Goal: Information Seeking & Learning: Learn about a topic

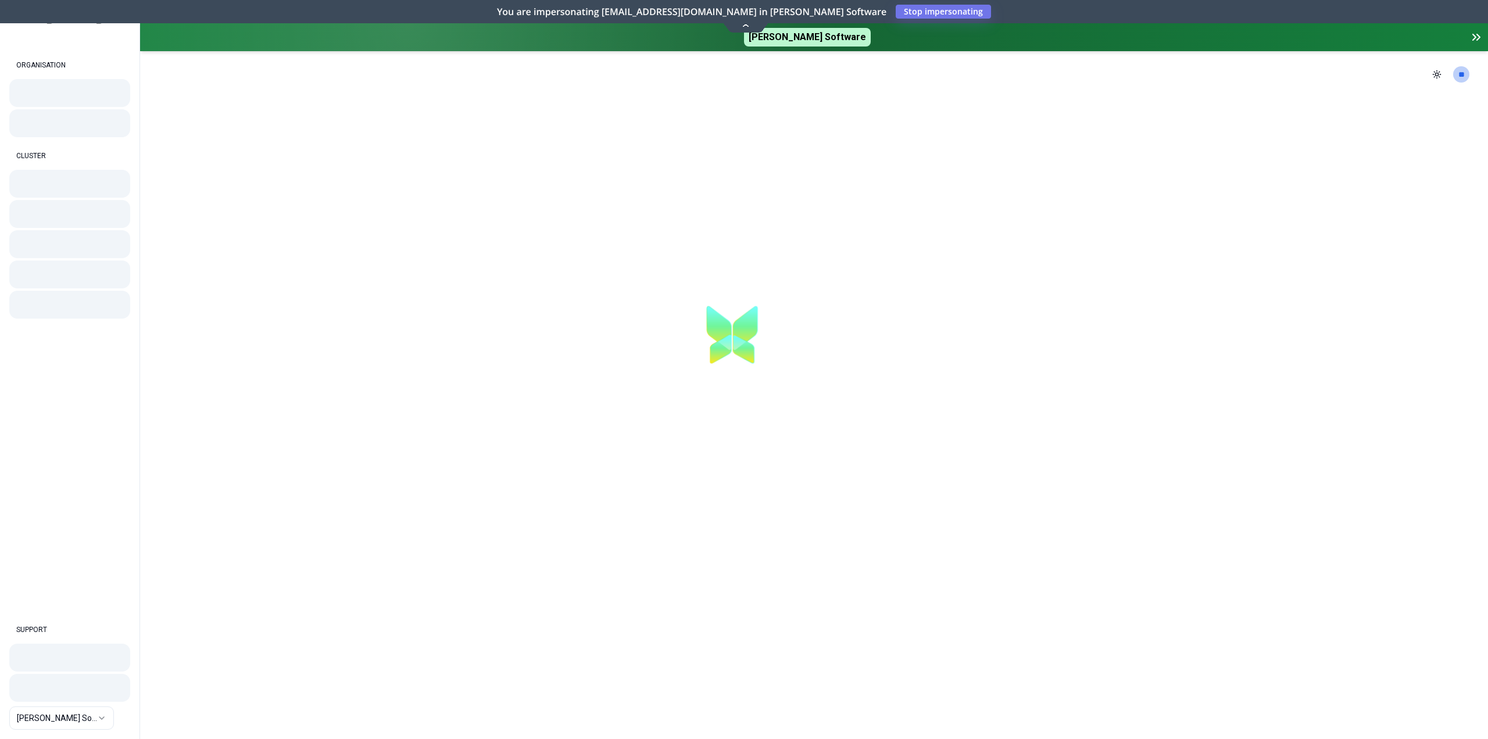
click at [1474, 39] on icon at bounding box center [1474, 37] width 3 height 6
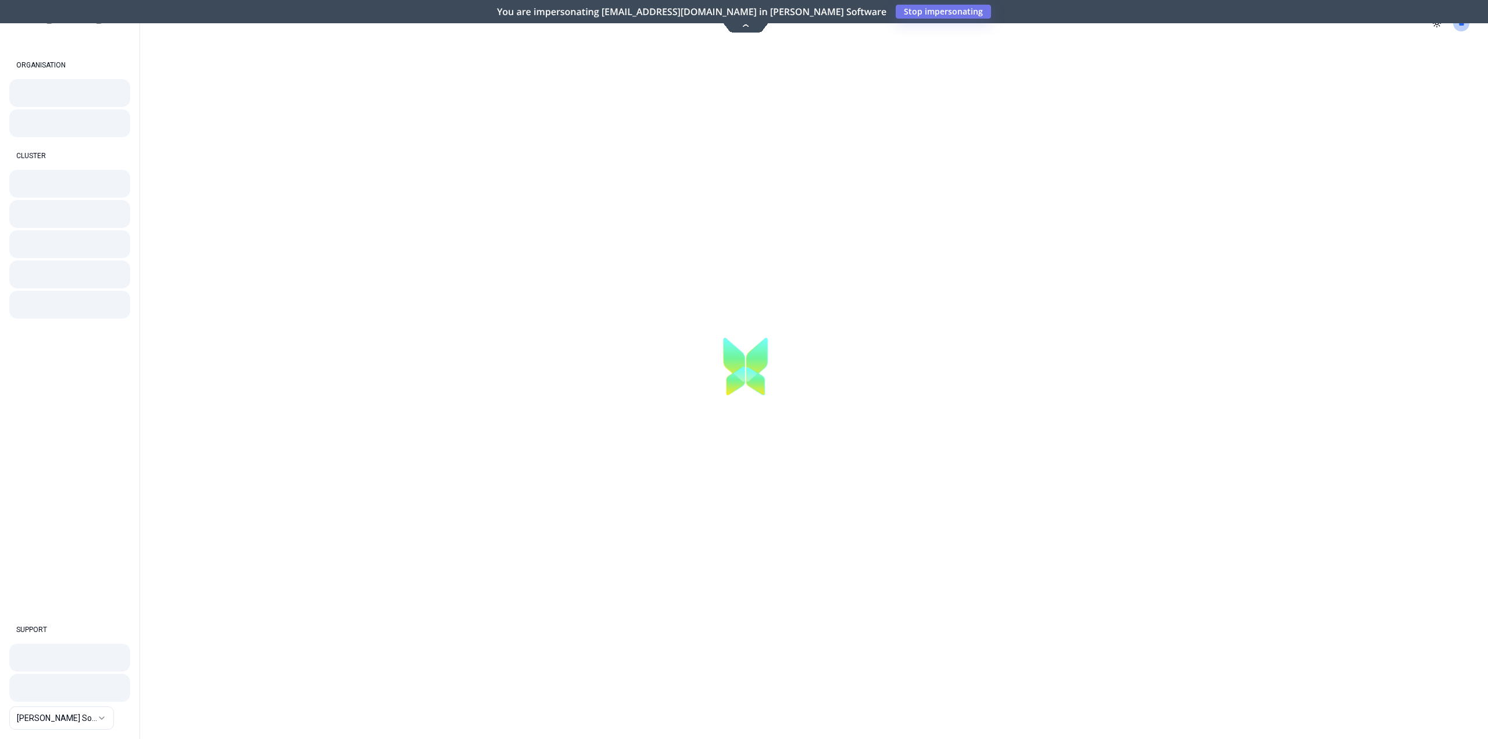
click at [69, 723] on html "ORGANISATION CLUSTER SUPPORT [PERSON_NAME] Software [PERSON_NAME] Software Togg…" at bounding box center [744, 369] width 1488 height 739
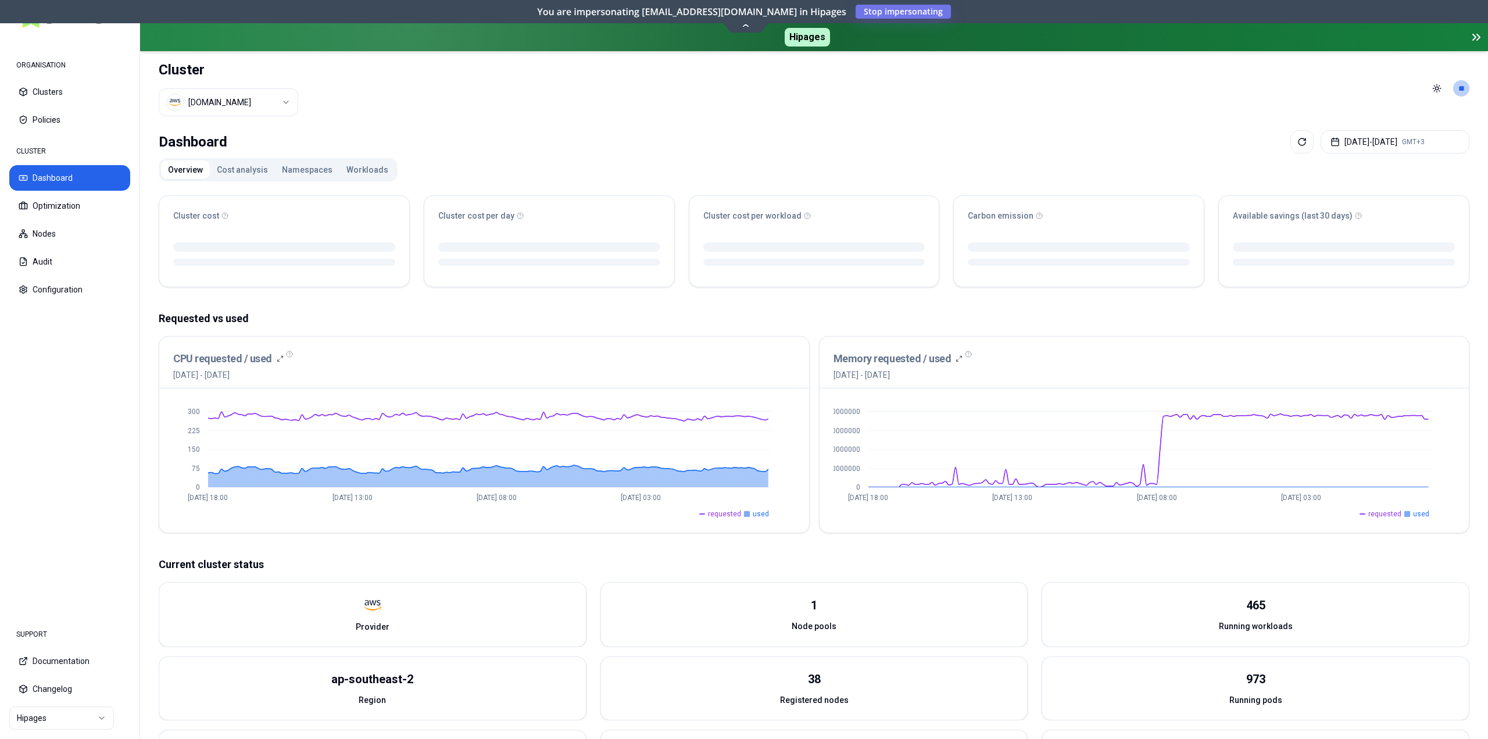
click at [293, 169] on button "Namespaces" at bounding box center [307, 169] width 65 height 19
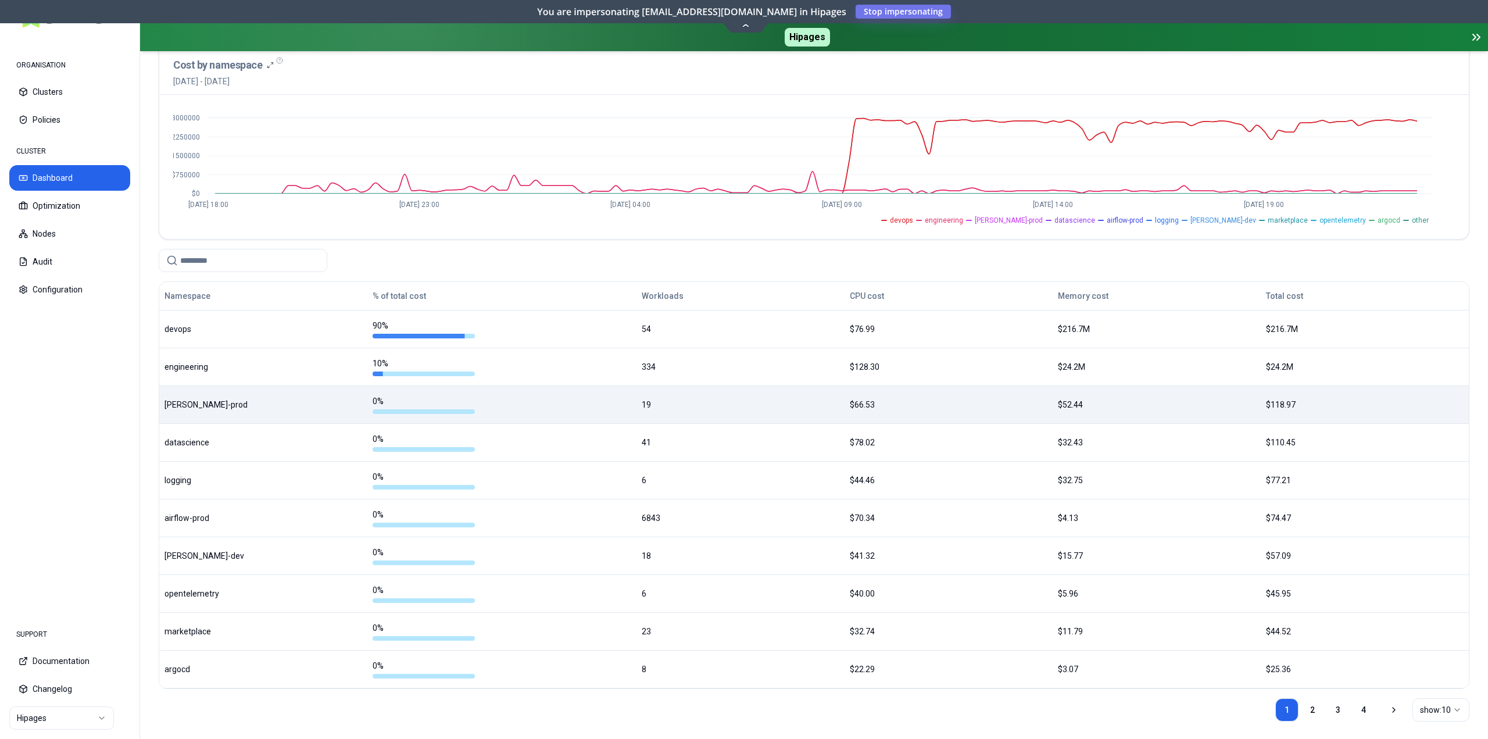
scroll to position [159, 0]
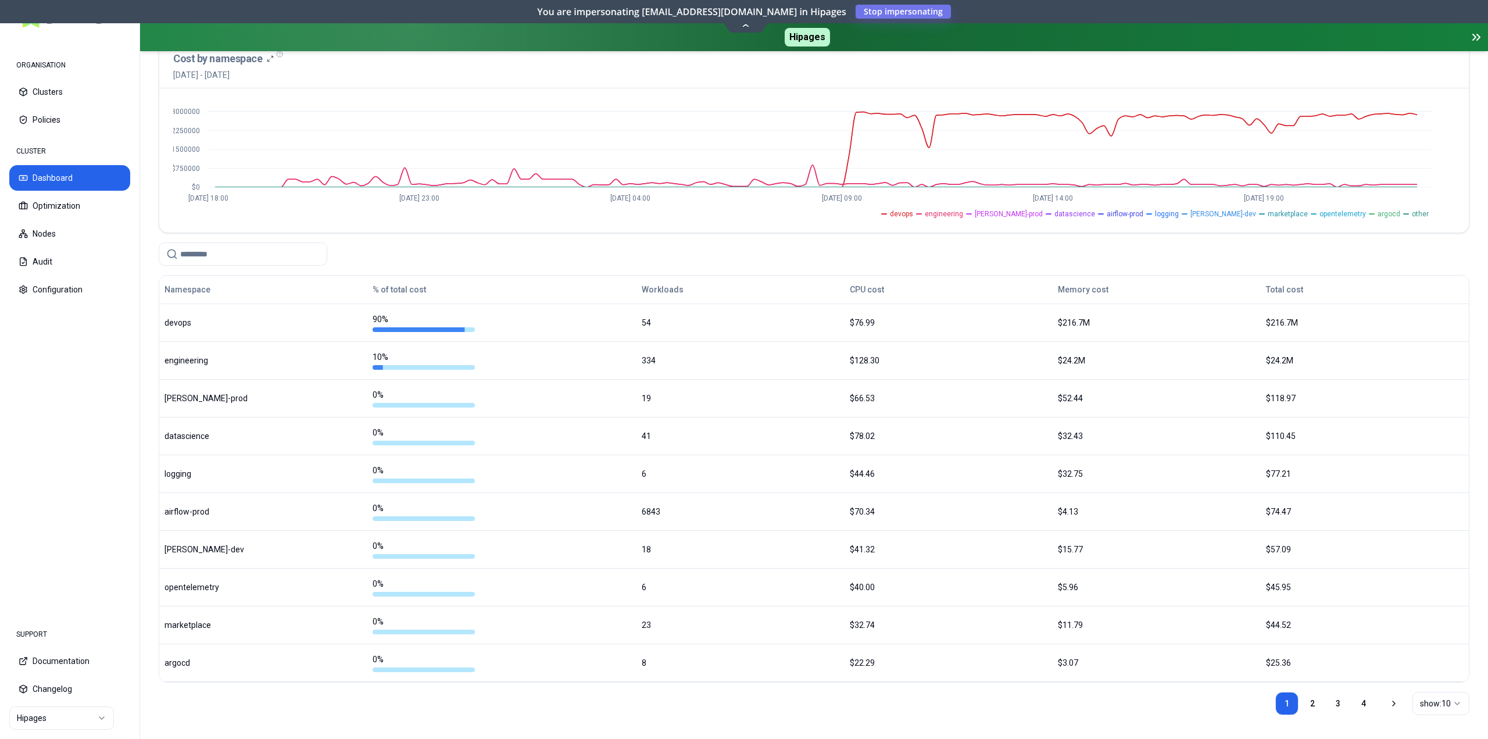
click at [1431, 703] on html "ORGANISATION Clusters Policies CLUSTER Dashboard Optimization Nodes Audit Confi…" at bounding box center [744, 369] width 1488 height 739
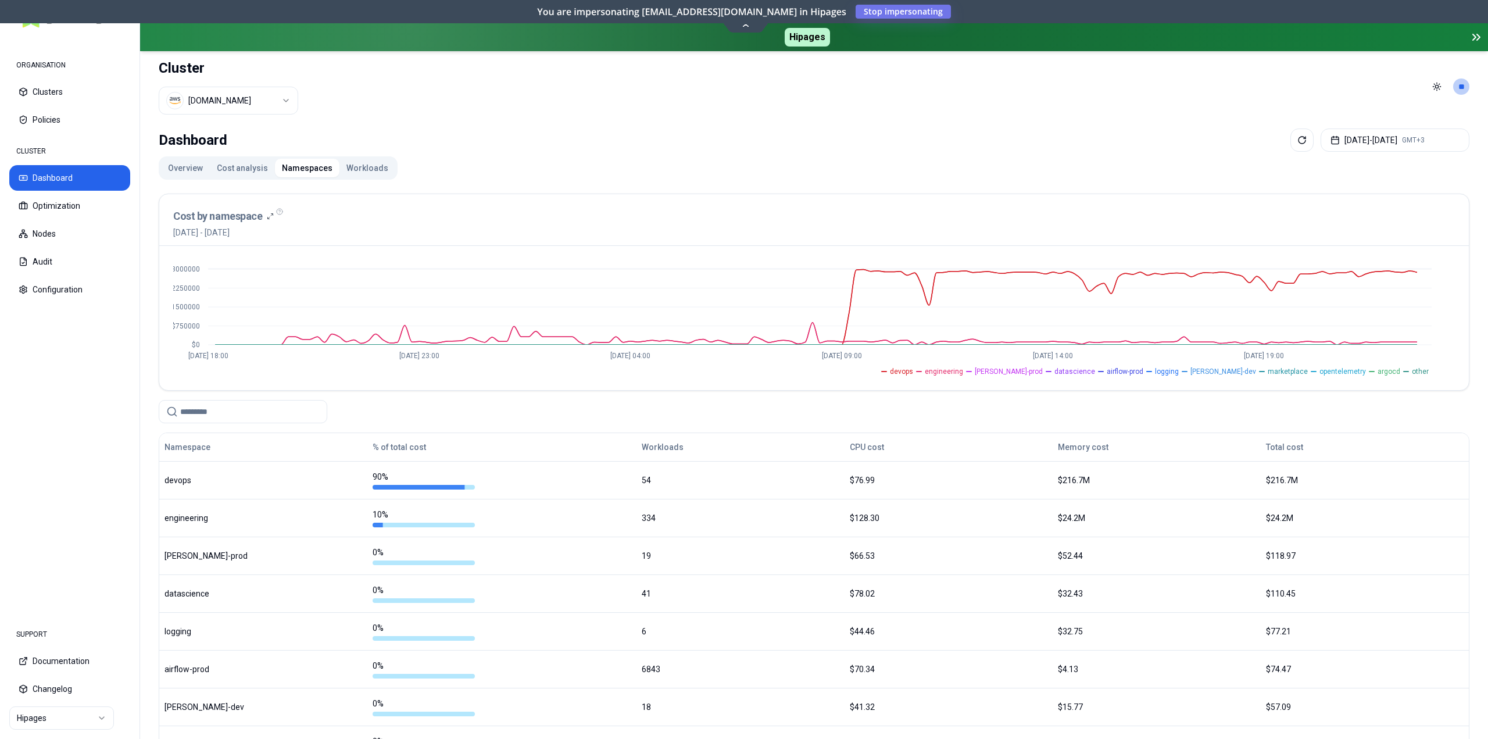
scroll to position [0, 0]
click at [1367, 141] on button "[DATE] - [DATE] GMT+3" at bounding box center [1395, 141] width 149 height 23
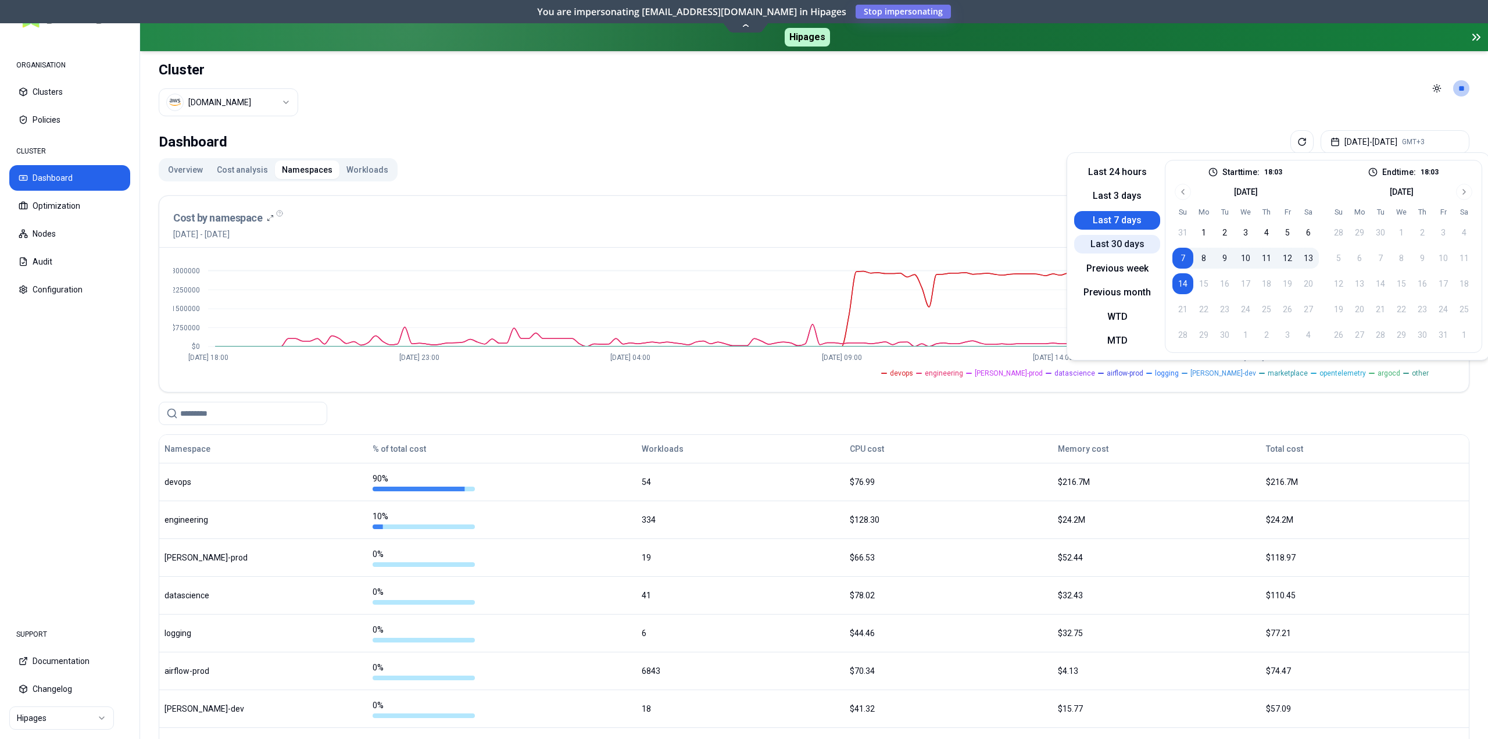
click at [1118, 244] on button "Last 30 days" at bounding box center [1117, 244] width 86 height 19
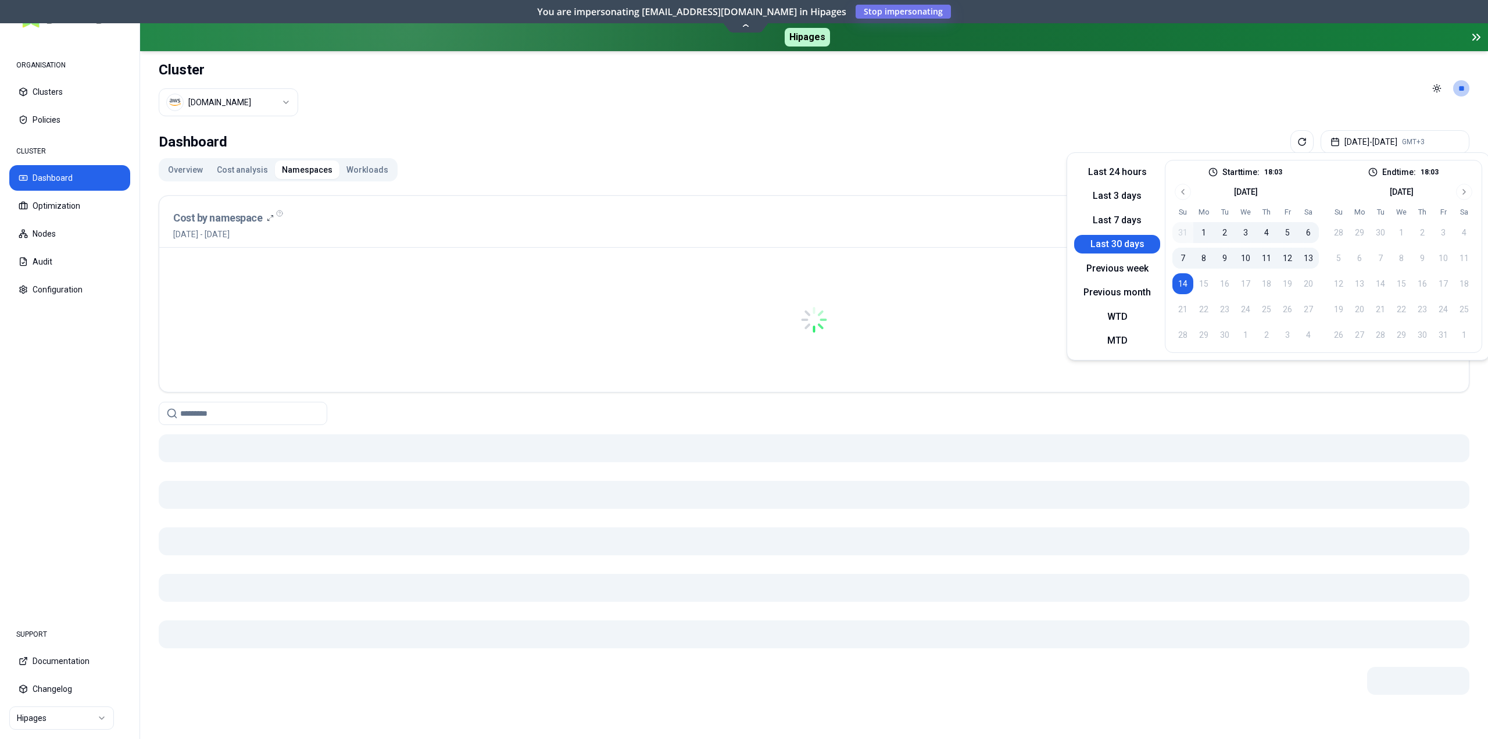
click at [1022, 152] on div "Dashboard [DATE] - [DATE] GMT+3 Overview Cost analysis Namespaces Workloads Cos…" at bounding box center [814, 435] width 1348 height 618
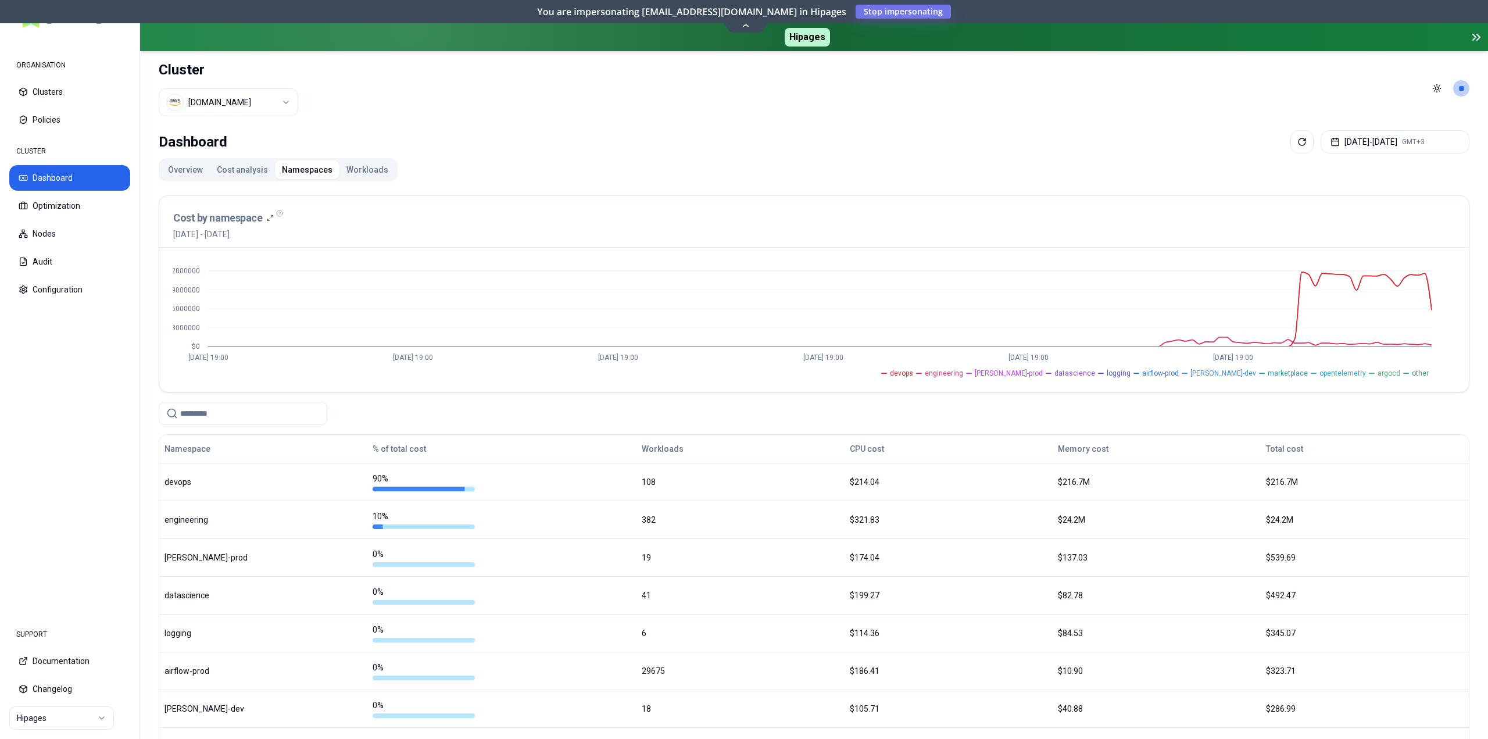
click at [256, 409] on input at bounding box center [250, 413] width 140 height 22
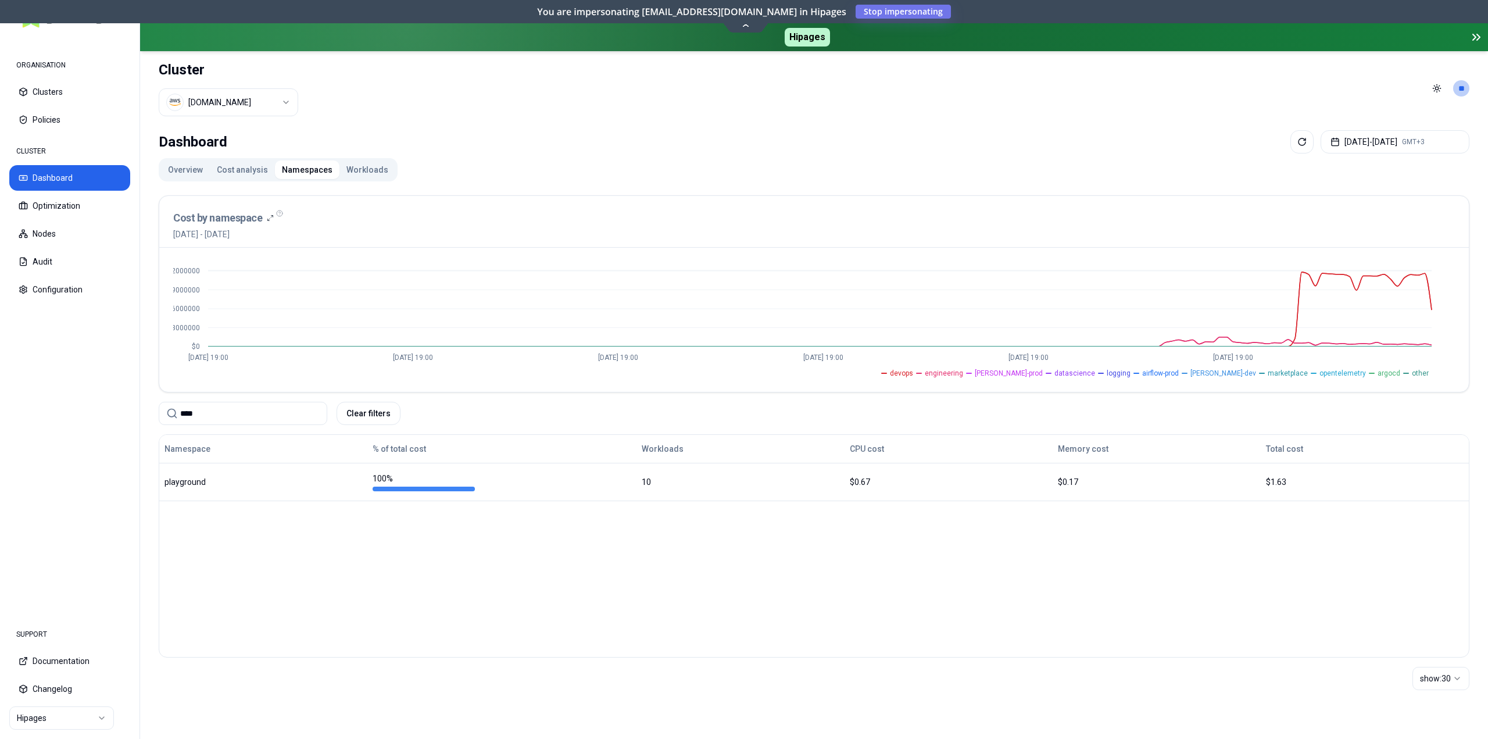
type input "****"
click at [1131, 371] on span "logging" at bounding box center [1119, 373] width 24 height 9
click at [1095, 370] on span "datascience" at bounding box center [1074, 373] width 41 height 9
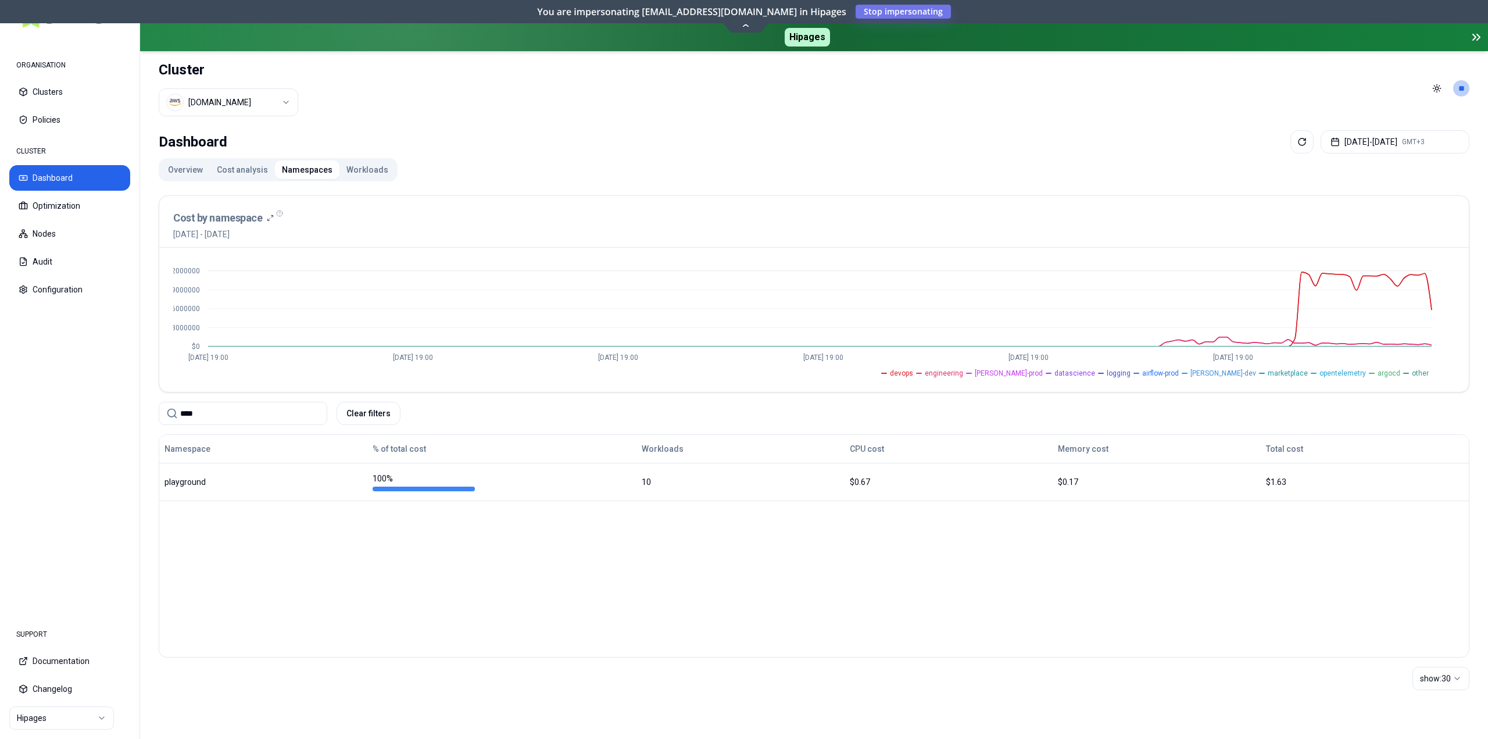
click at [1043, 369] on span "[PERSON_NAME]-prod" at bounding box center [1009, 373] width 68 height 9
click at [1179, 369] on span "airflow-prod" at bounding box center [1160, 373] width 37 height 9
click at [363, 410] on button "Clear filters" at bounding box center [369, 413] width 64 height 23
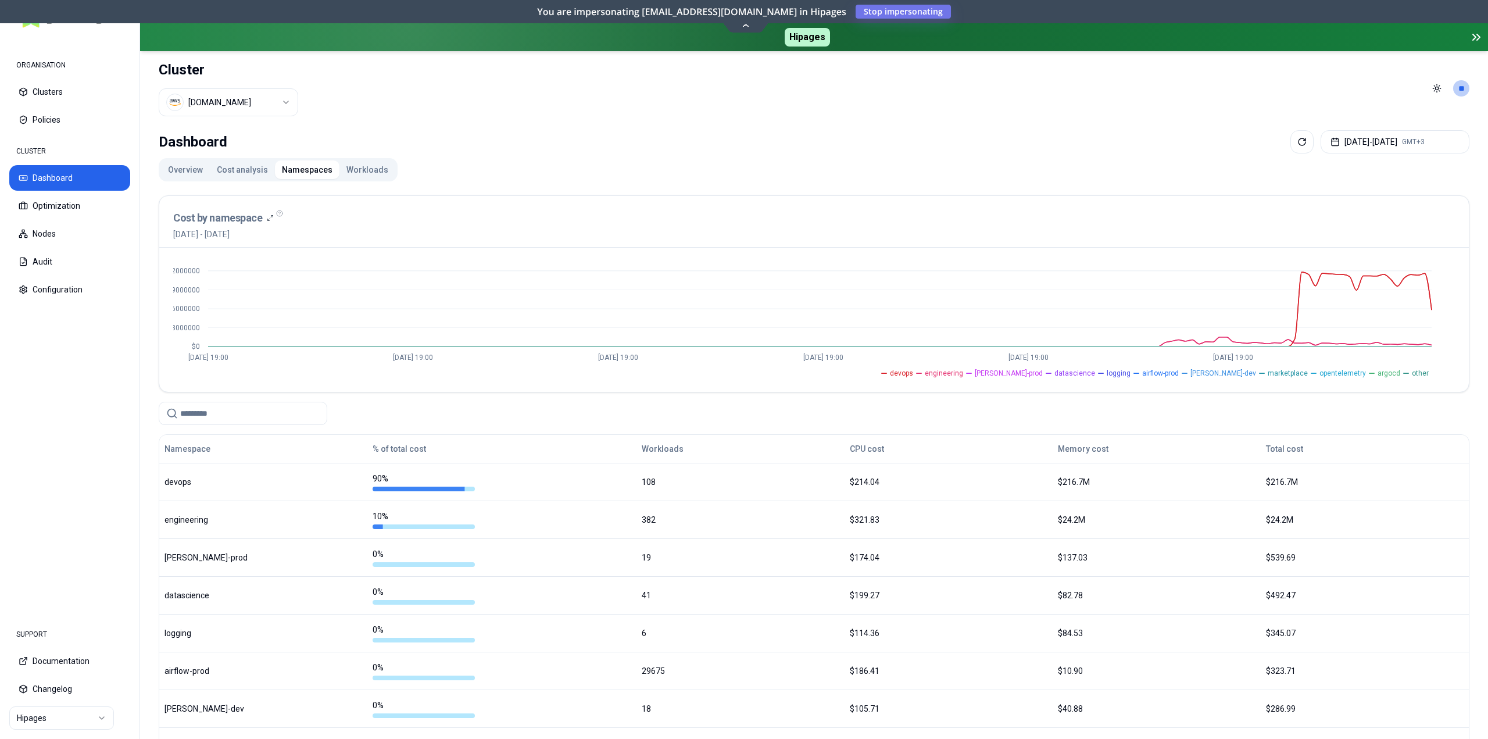
click at [1479, 33] on icon at bounding box center [1476, 37] width 14 height 14
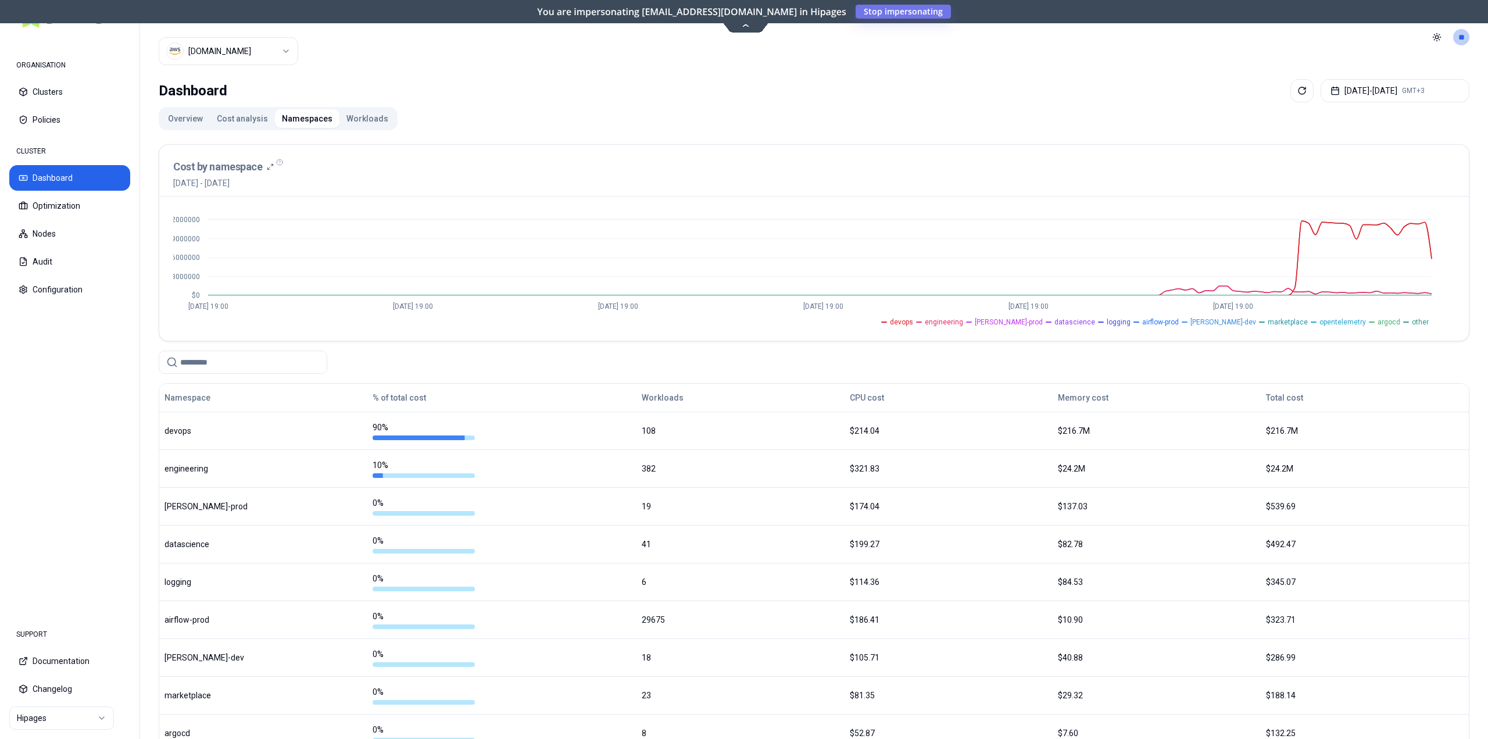
click at [1095, 318] on span "datascience" at bounding box center [1074, 321] width 41 height 9
click at [1043, 319] on span "[PERSON_NAME]-prod" at bounding box center [1009, 321] width 68 height 9
click at [963, 319] on span "engineering" at bounding box center [944, 321] width 38 height 9
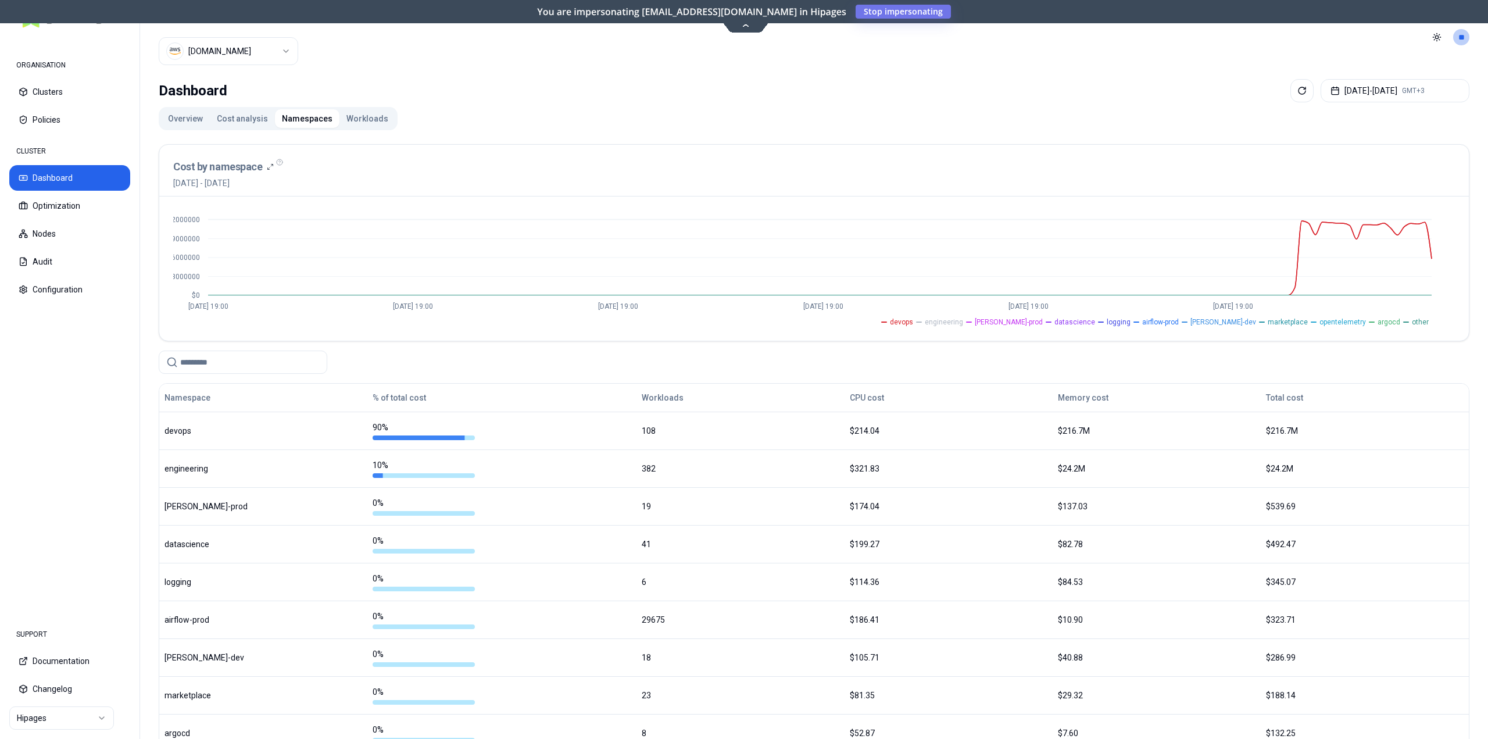
click at [963, 319] on span "engineering" at bounding box center [944, 321] width 38 height 9
click at [913, 319] on span "devops" at bounding box center [901, 321] width 23 height 9
click at [963, 319] on span "engineering" at bounding box center [944, 321] width 38 height 9
click at [913, 322] on span "devops" at bounding box center [901, 321] width 23 height 9
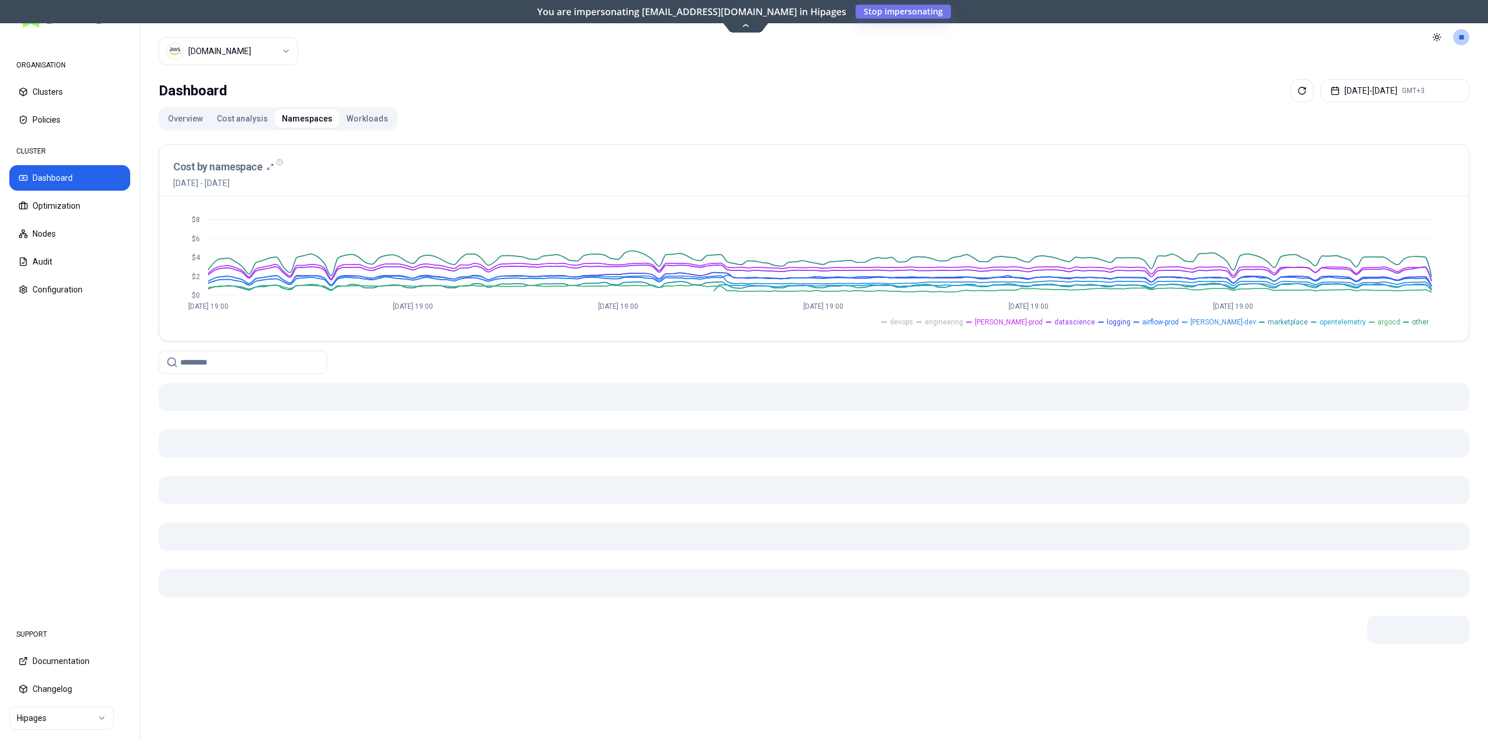
click at [913, 321] on span "devops" at bounding box center [901, 321] width 23 height 9
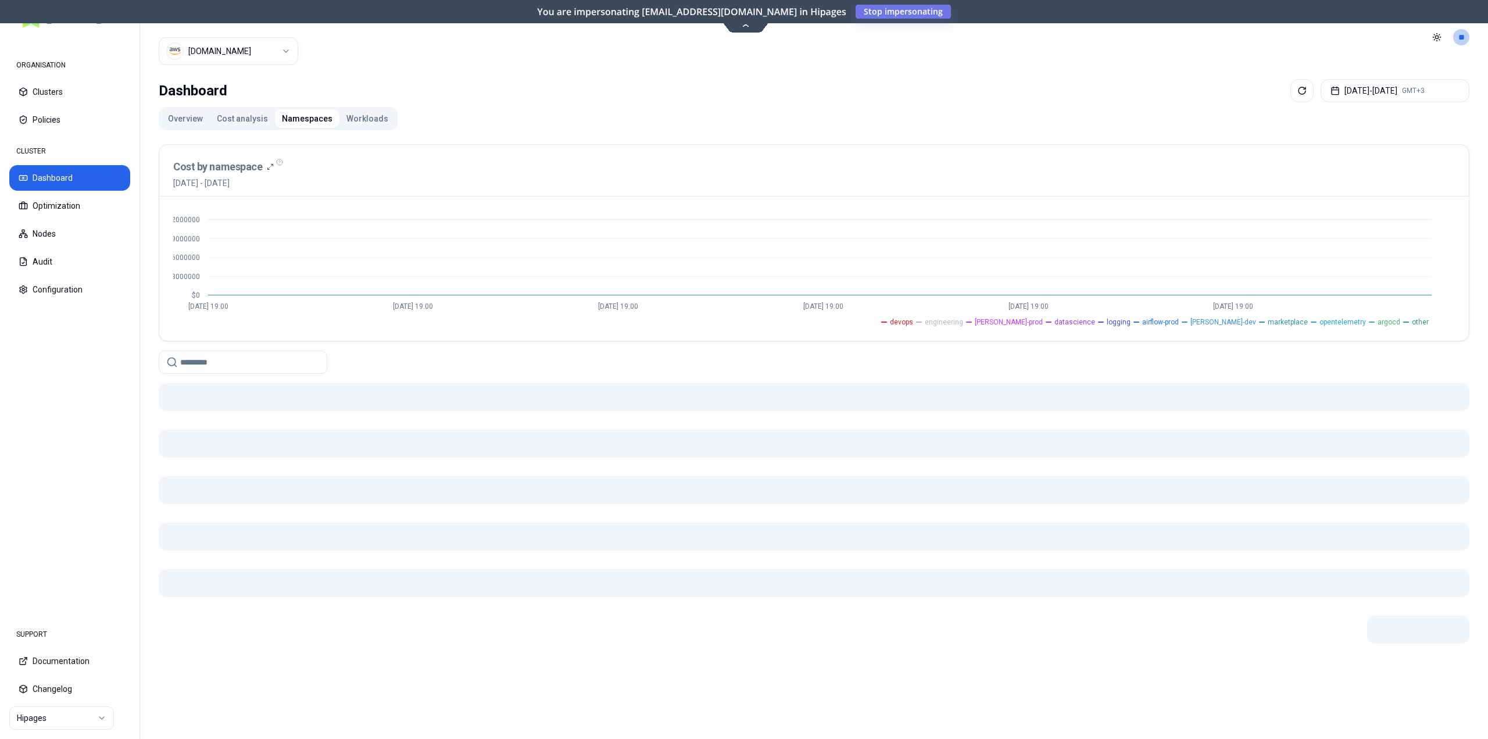
click at [963, 321] on span "engineering" at bounding box center [944, 321] width 38 height 9
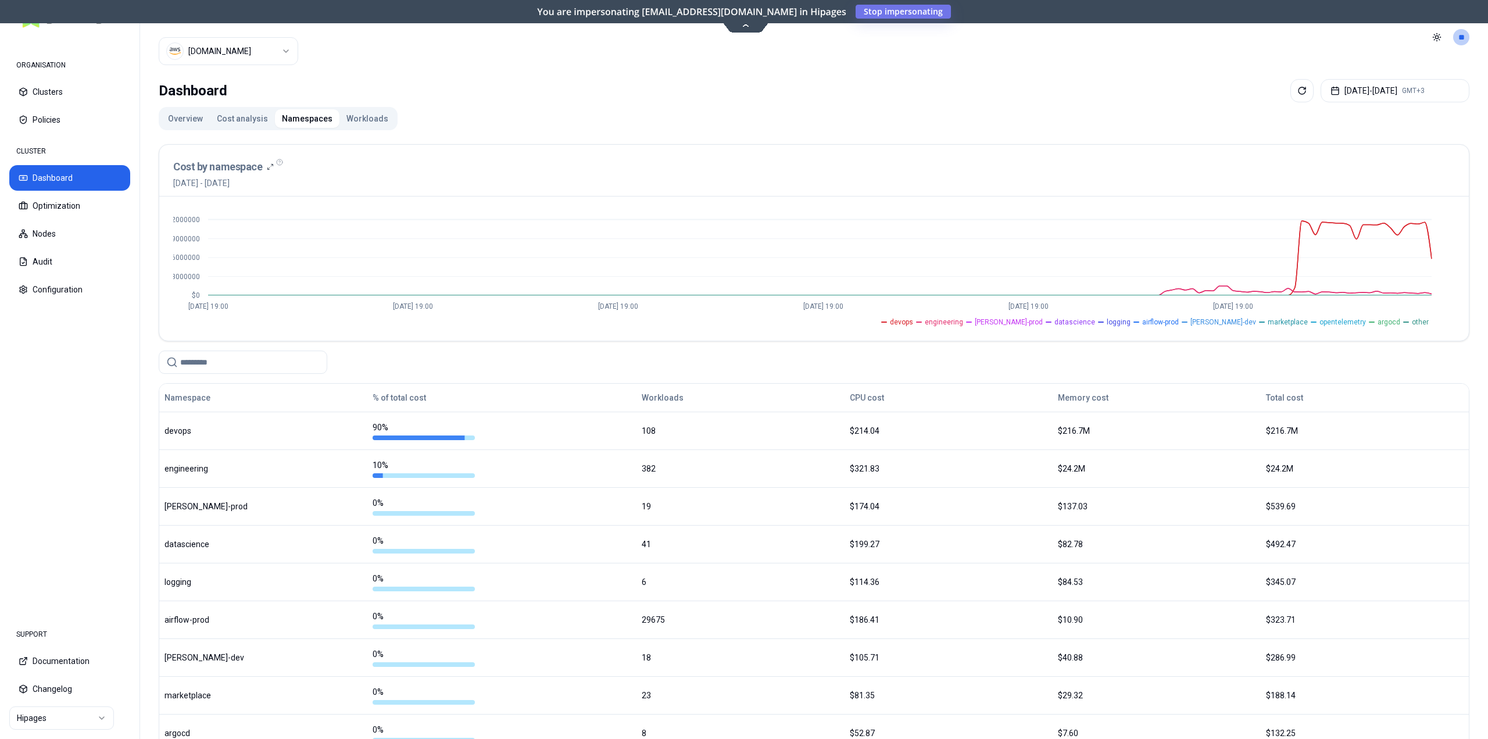
click at [1425, 317] on span "other" at bounding box center [1420, 321] width 17 height 9
click at [1043, 317] on span "[PERSON_NAME]-prod" at bounding box center [1009, 321] width 68 height 9
click at [913, 317] on li "devops" at bounding box center [897, 321] width 32 height 9
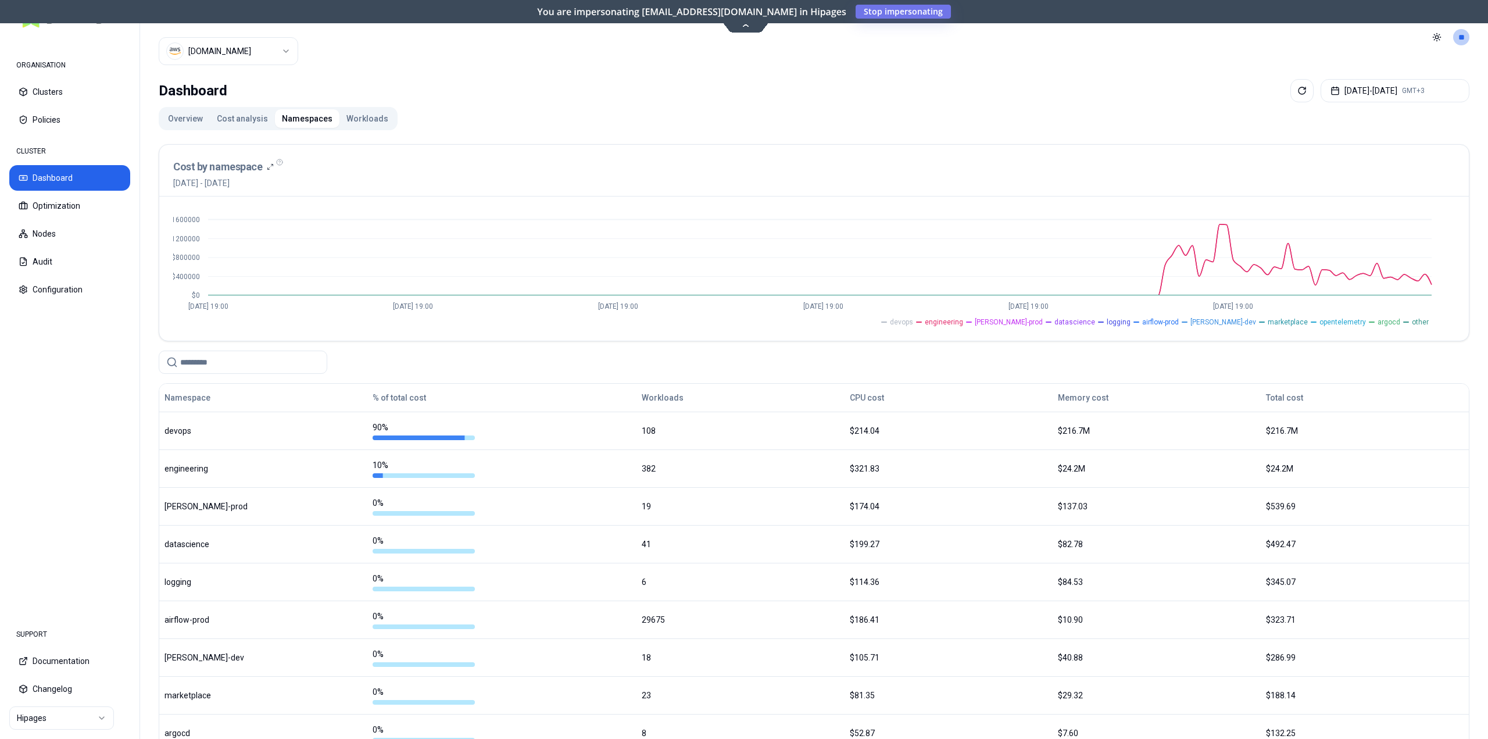
click at [963, 319] on span "engineering" at bounding box center [944, 321] width 38 height 9
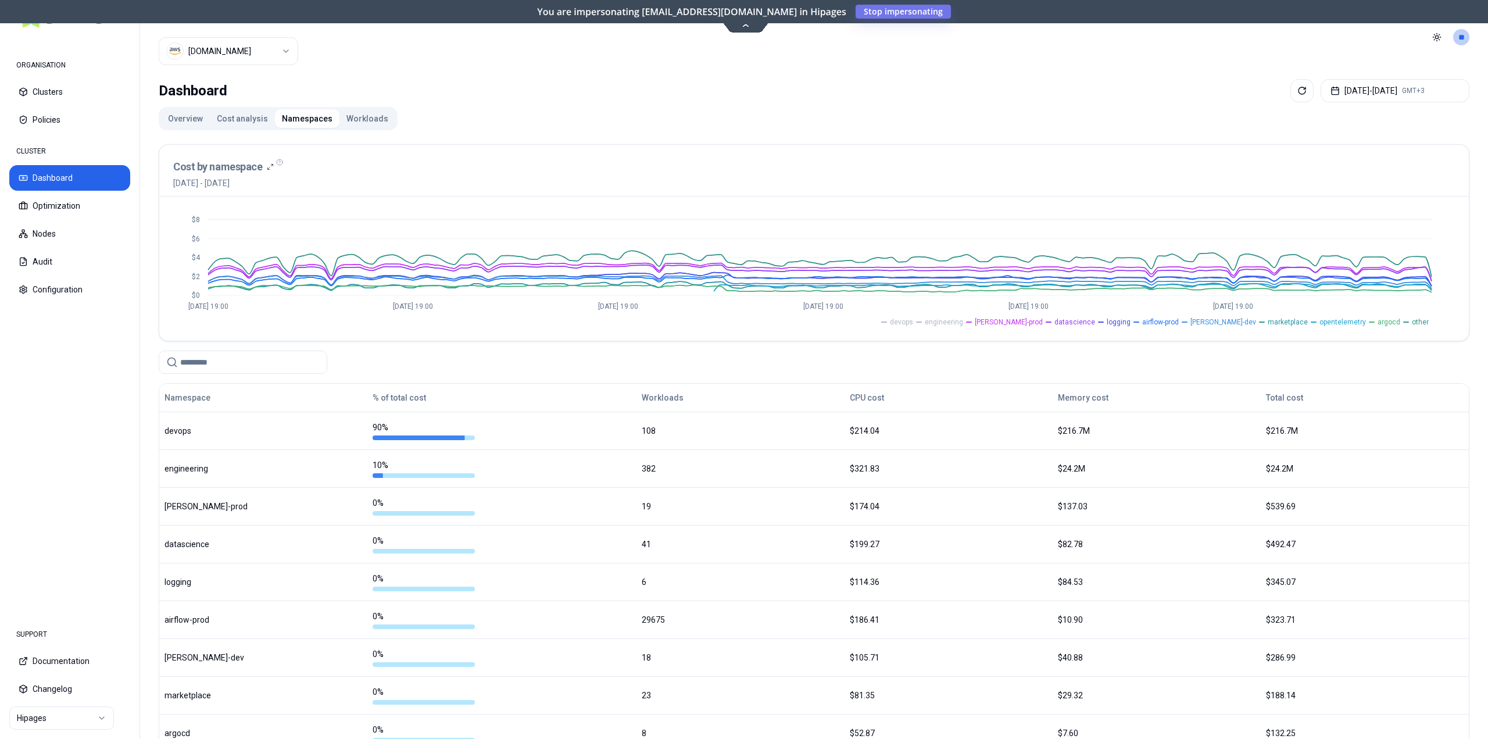
click at [1421, 318] on span "other" at bounding box center [1420, 321] width 17 height 9
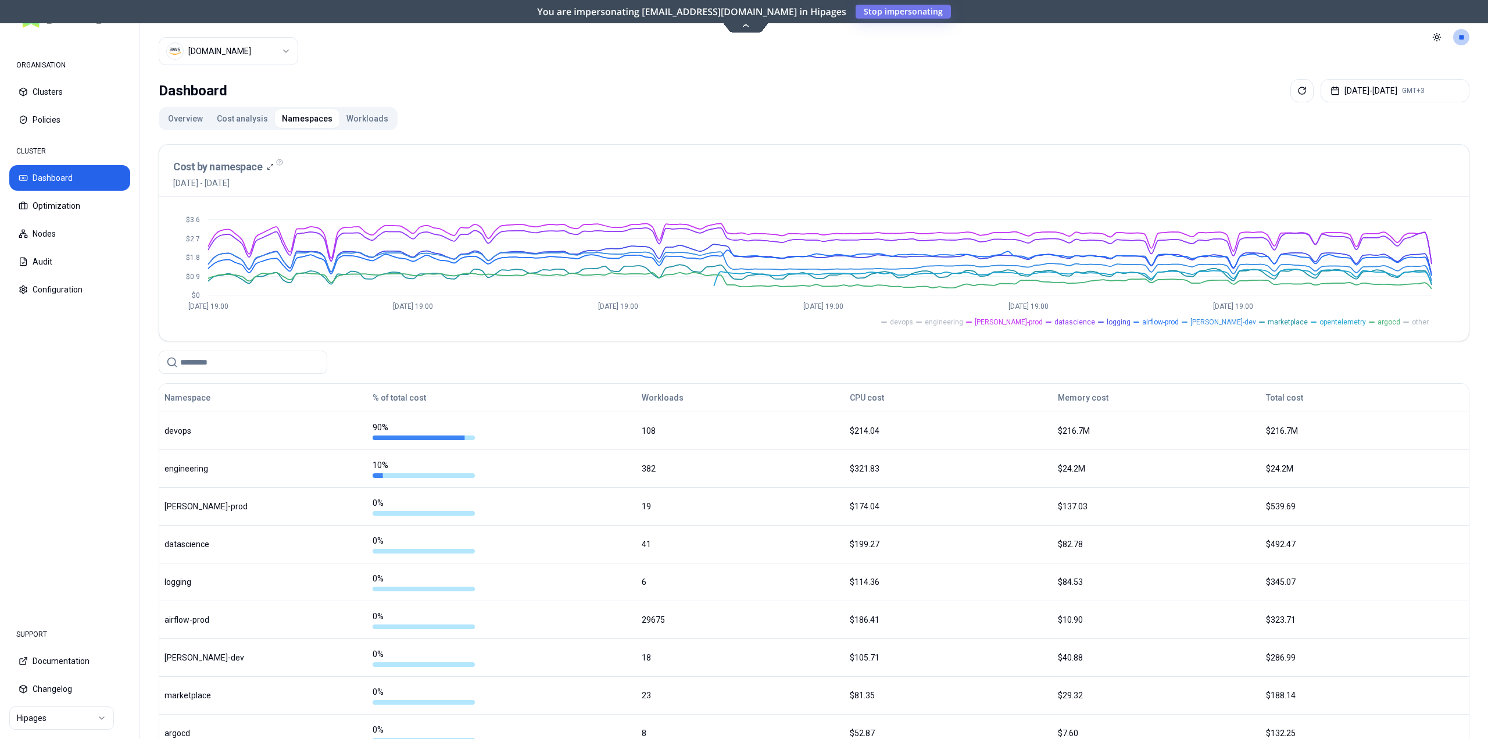
click at [1421, 318] on span "other" at bounding box center [1420, 321] width 17 height 9
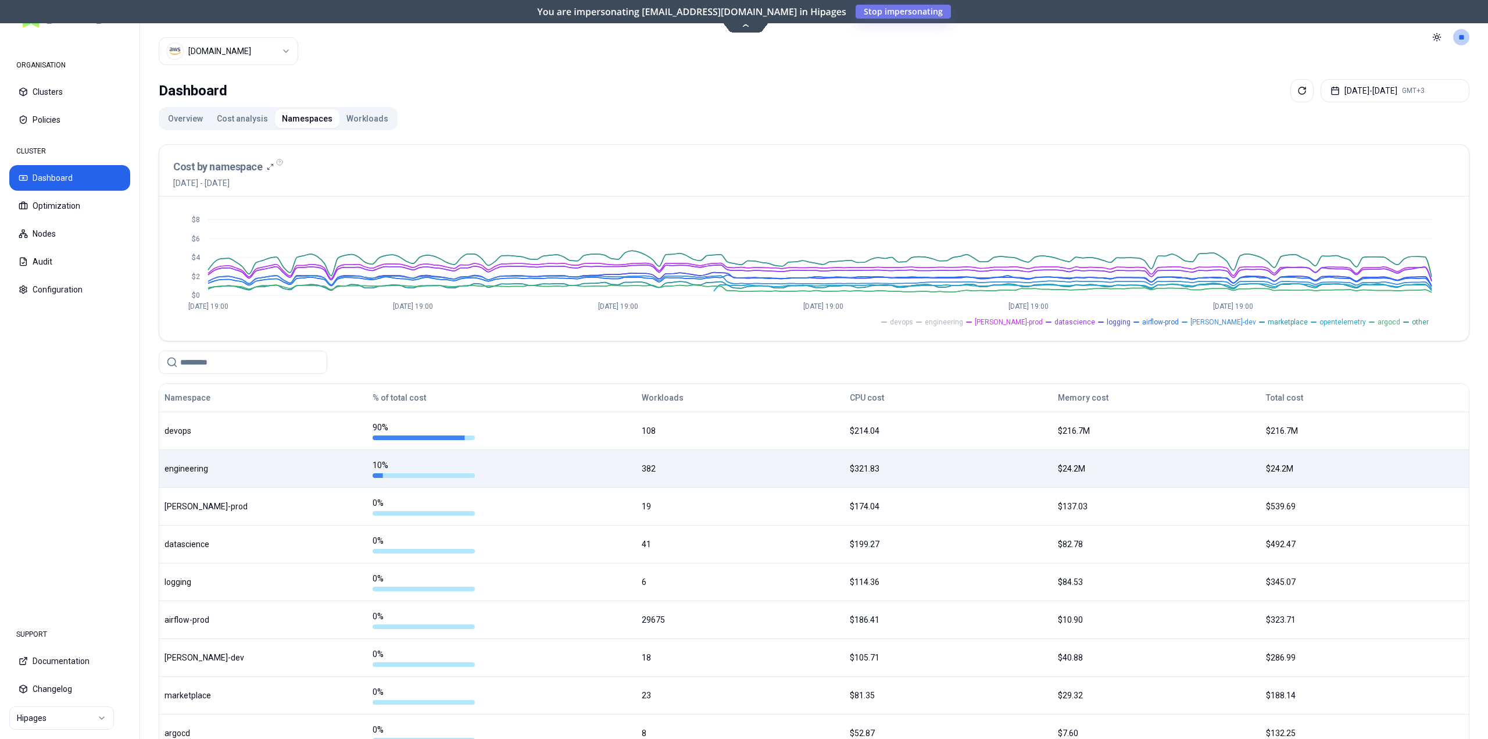
click at [525, 466] on div "10 %" at bounding box center [502, 468] width 268 height 19
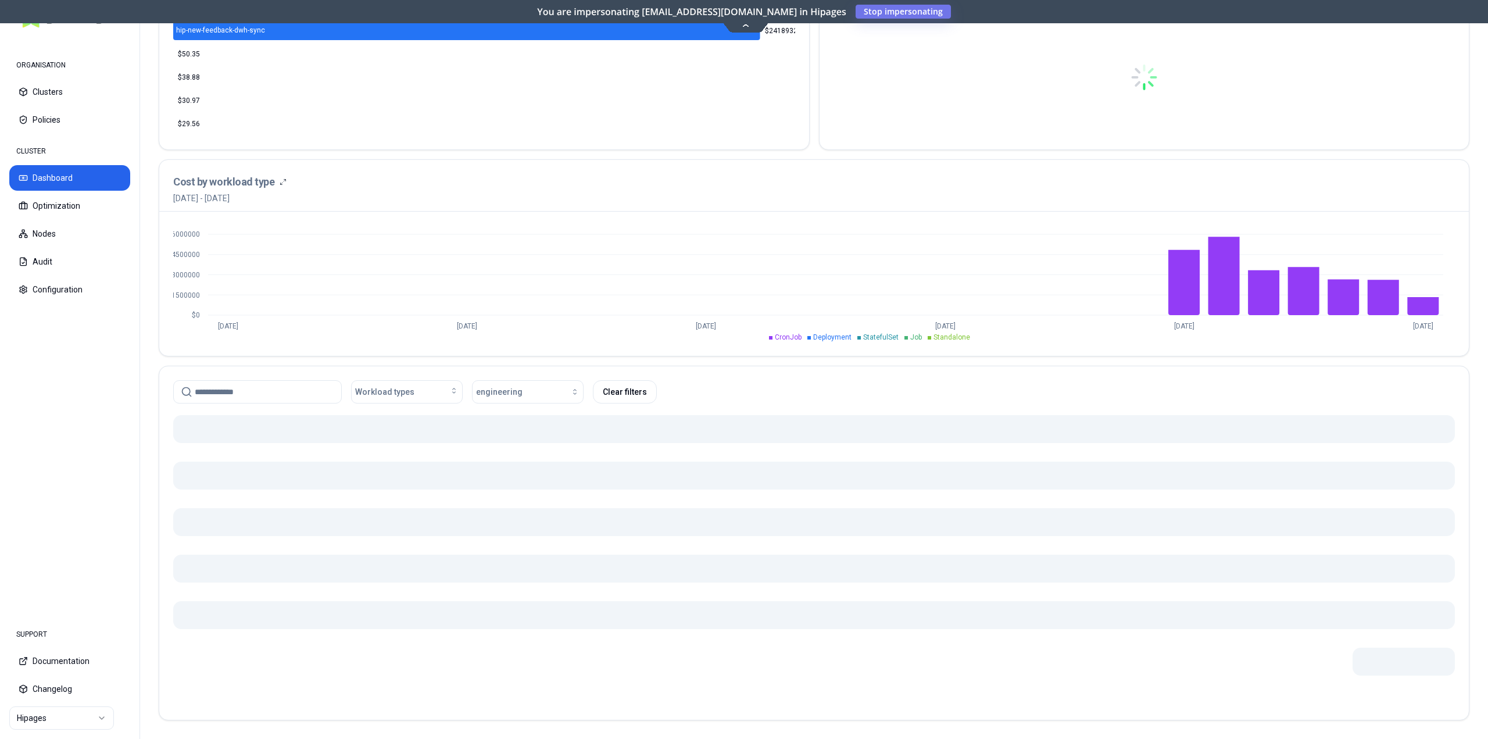
scroll to position [280, 0]
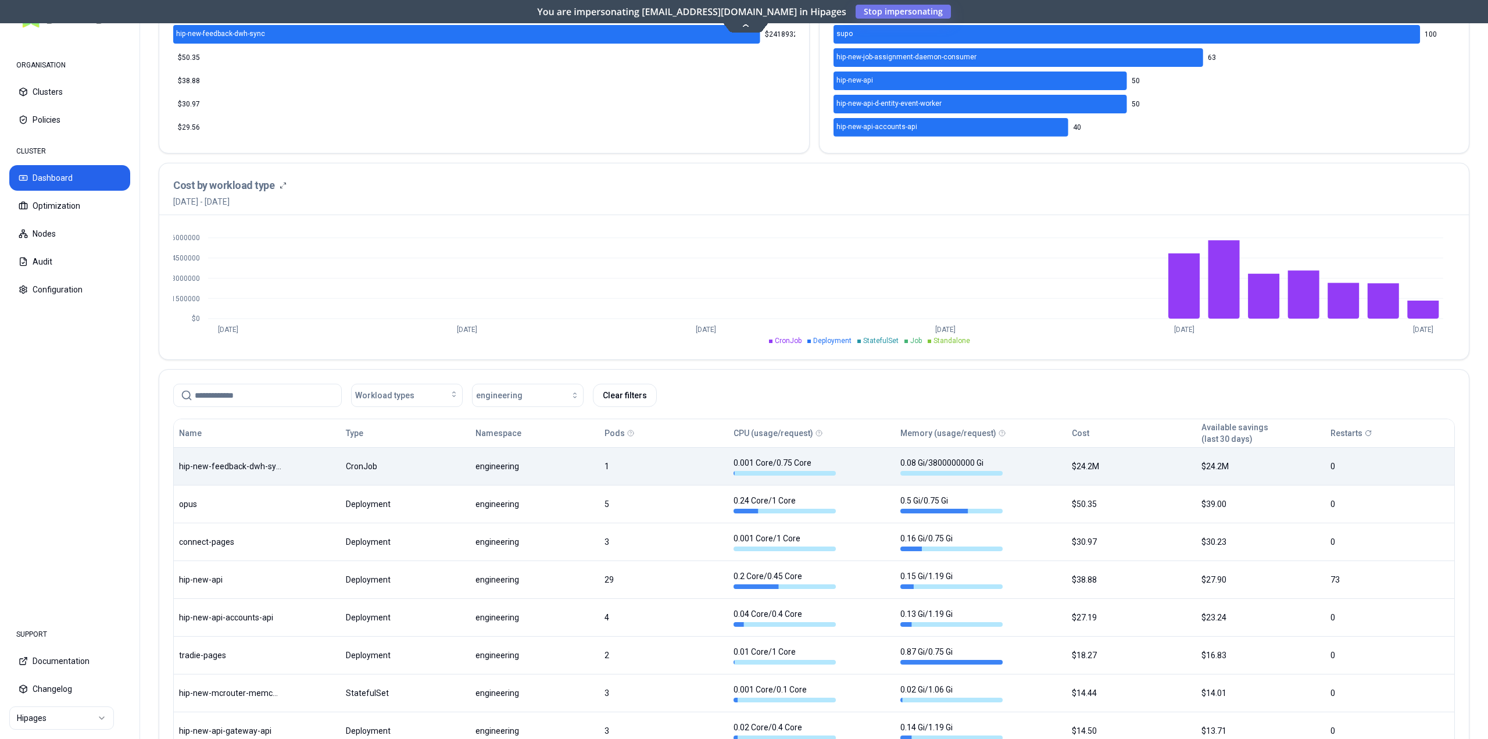
click at [806, 472] on body "ORGANISATION Clusters Policies CLUSTER Dashboard Optimization Nodes Audit Confi…" at bounding box center [744, 369] width 1488 height 739
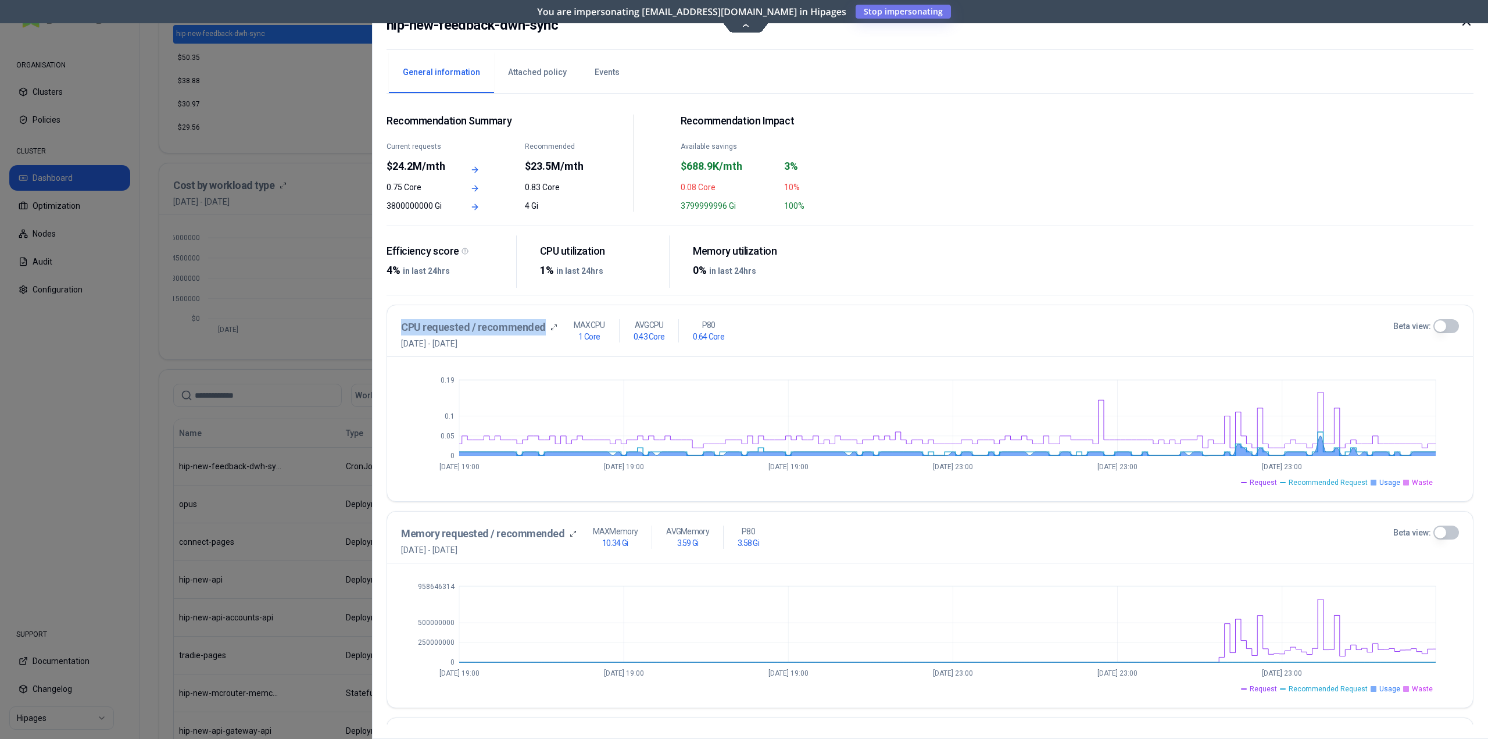
drag, startPoint x: 401, startPoint y: 330, endPoint x: 539, endPoint y: 323, distance: 138.5
click at [539, 323] on h3 "CPU requested / recommended" at bounding box center [473, 327] width 145 height 16
copy h3 "CPU requested / recommended"
click at [1310, 484] on span "Recommended Request" at bounding box center [1328, 482] width 79 height 9
click at [1273, 484] on span "Request" at bounding box center [1263, 482] width 27 height 9
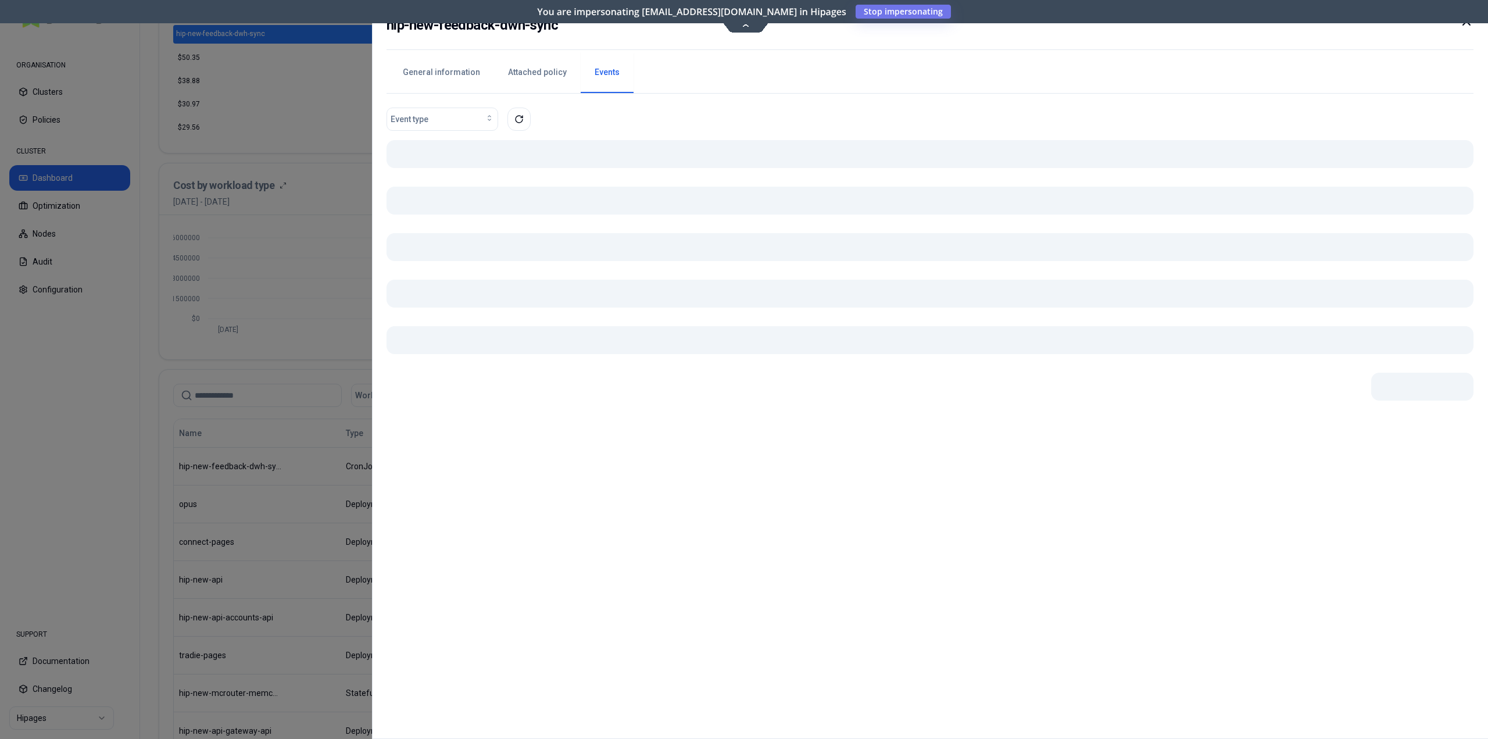
click at [593, 71] on button "Events" at bounding box center [607, 72] width 53 height 41
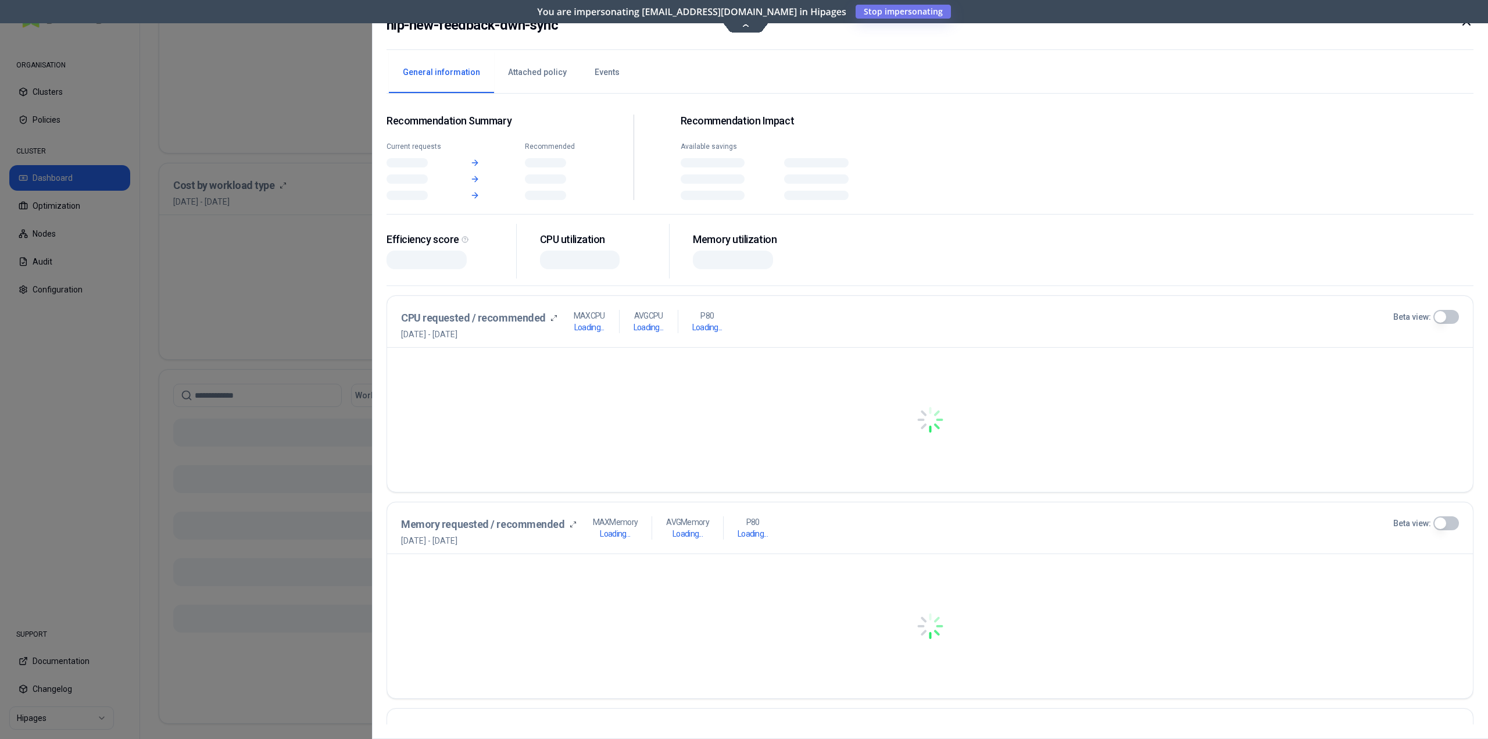
click at [464, 69] on button "General information" at bounding box center [441, 72] width 105 height 41
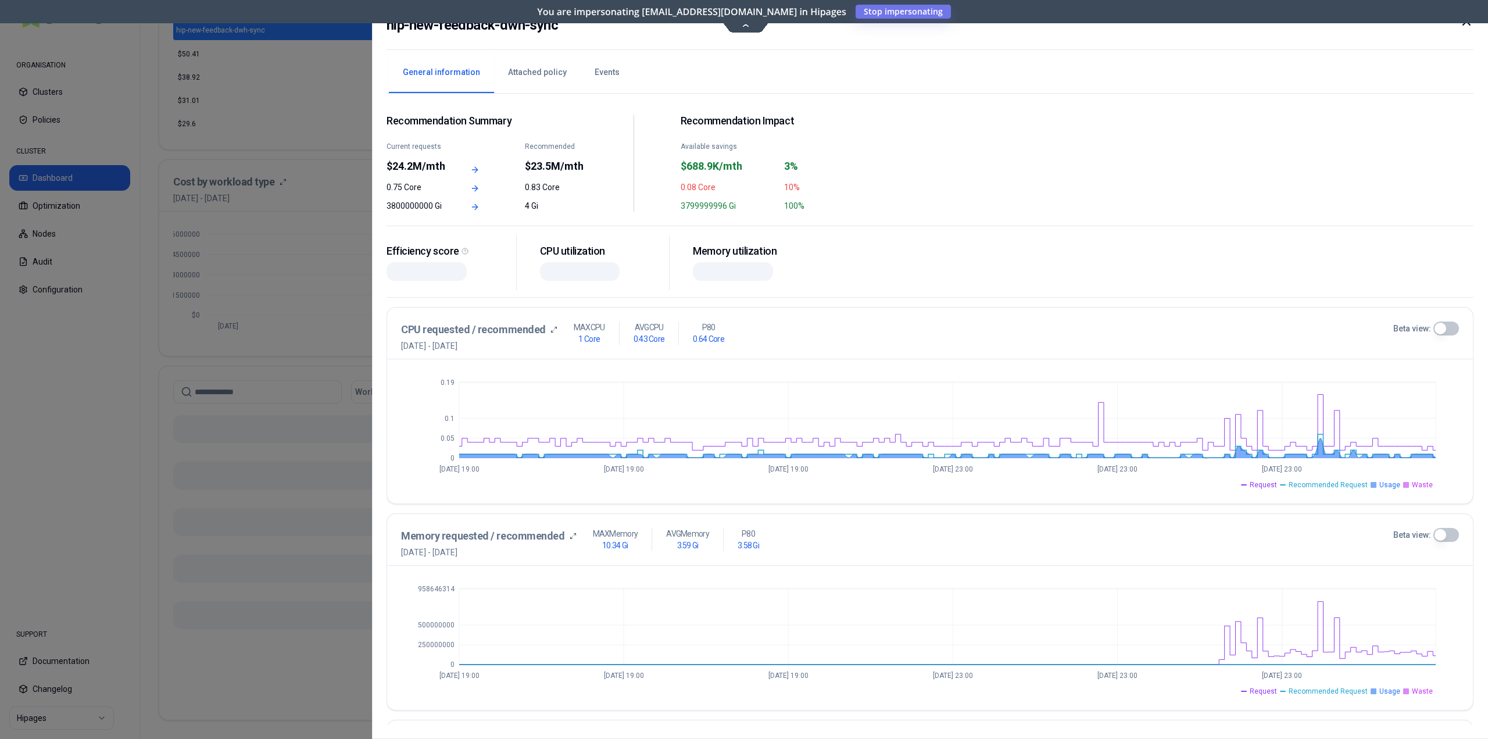
scroll to position [280, 0]
click at [1468, 26] on icon at bounding box center [1467, 22] width 14 height 14
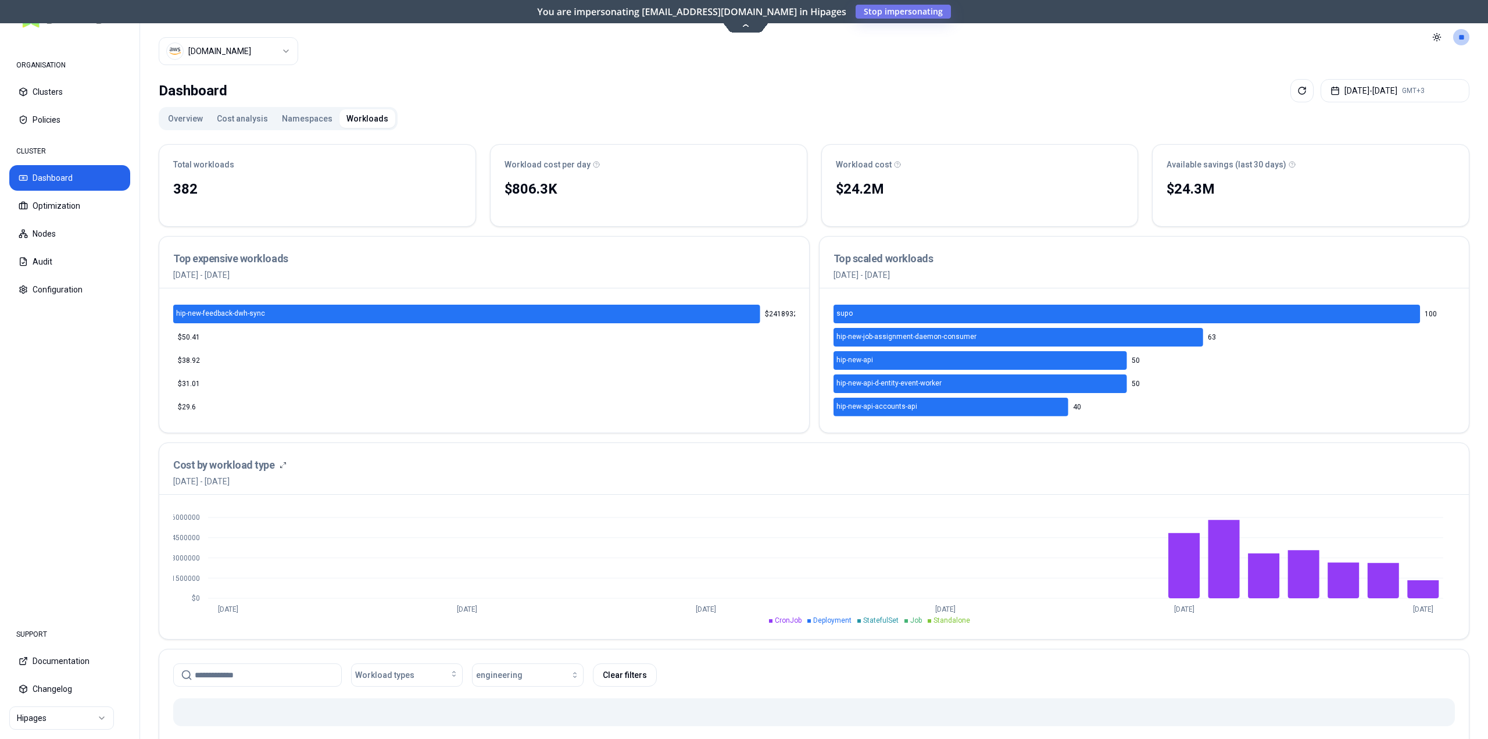
click at [303, 115] on button "Namespaces" at bounding box center [307, 118] width 65 height 19
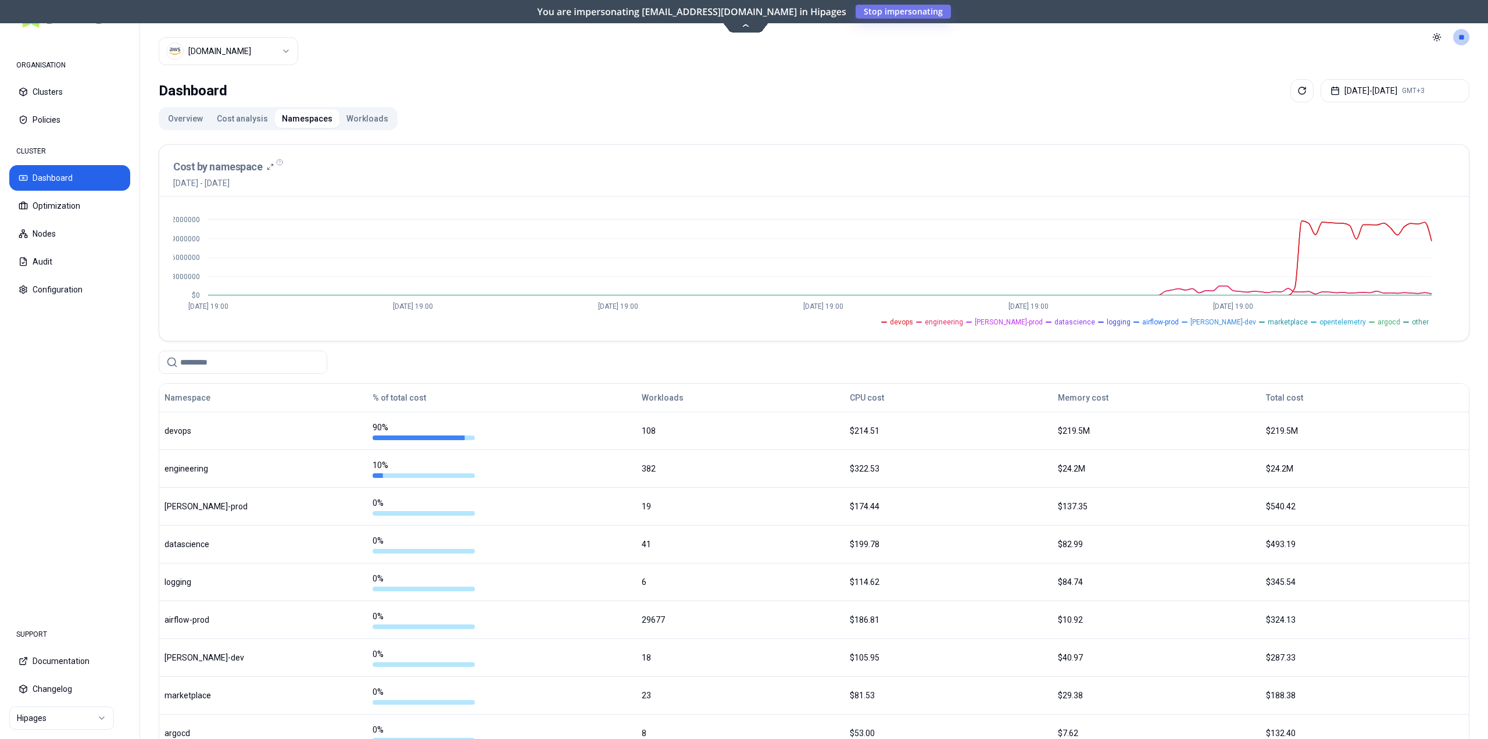
click at [363, 114] on button "Workloads" at bounding box center [367, 118] width 56 height 19
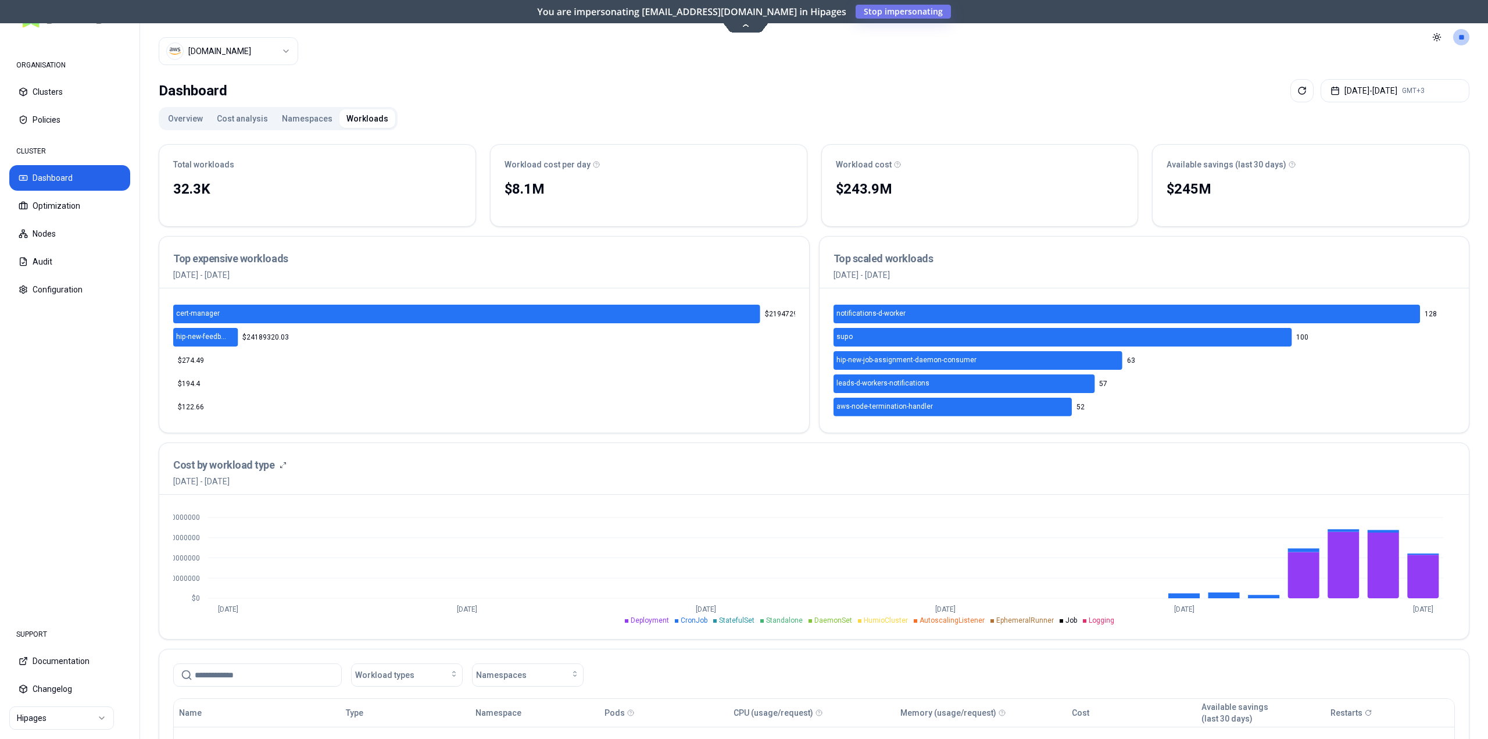
click at [316, 115] on button "Namespaces" at bounding box center [307, 118] width 65 height 19
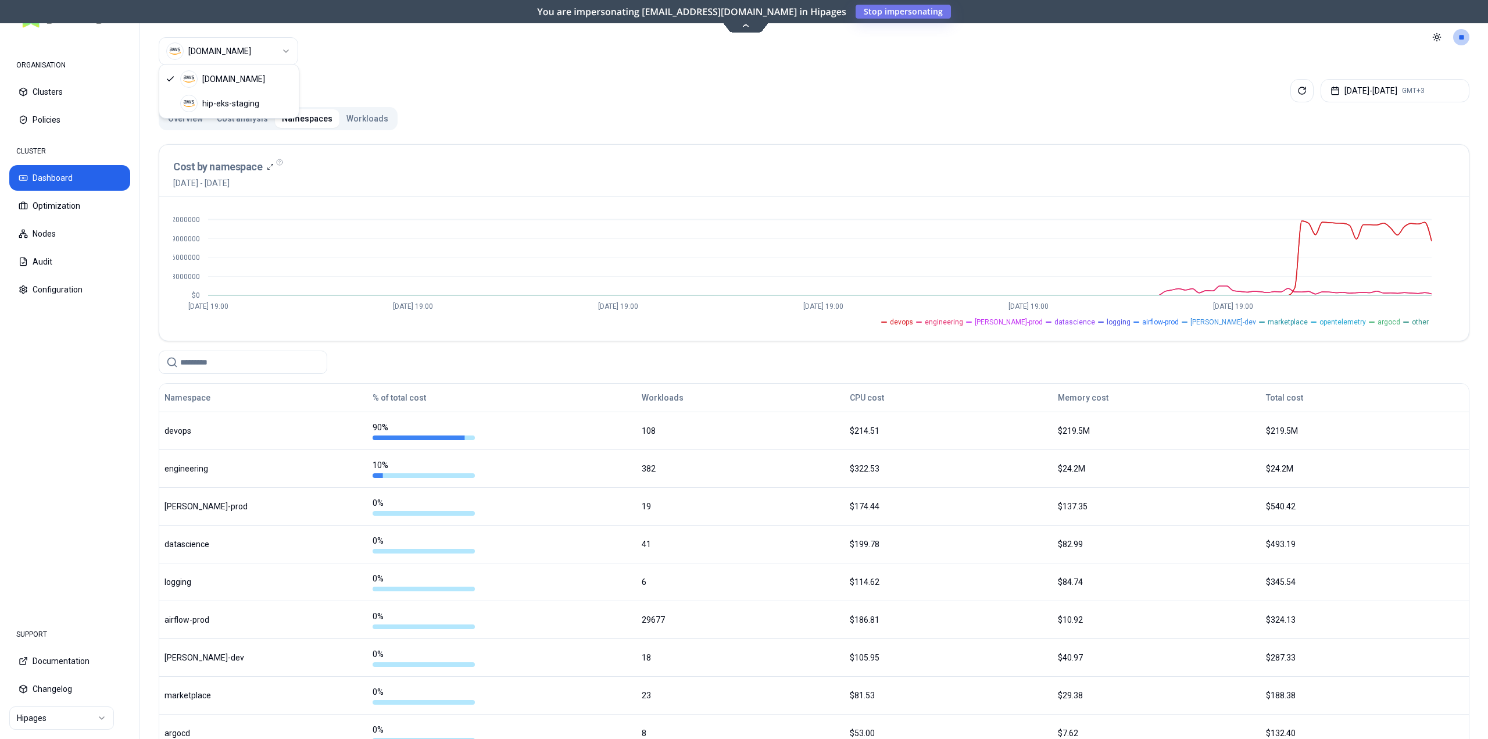
click at [253, 53] on html "ORGANISATION Clusters Policies CLUSTER Dashboard Optimization Nodes Audit Confi…" at bounding box center [744, 369] width 1488 height 739
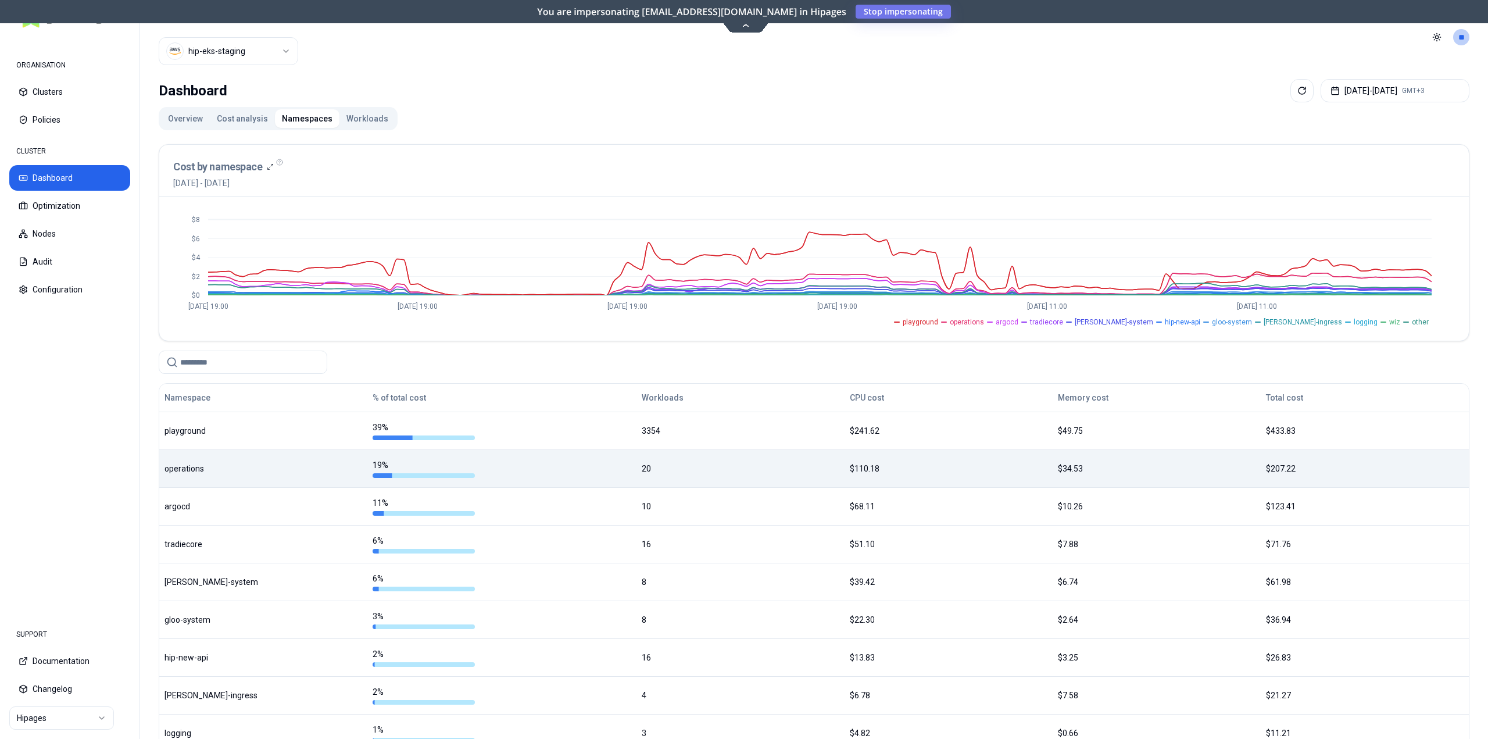
click at [992, 453] on td "$110.18" at bounding box center [949, 468] width 208 height 38
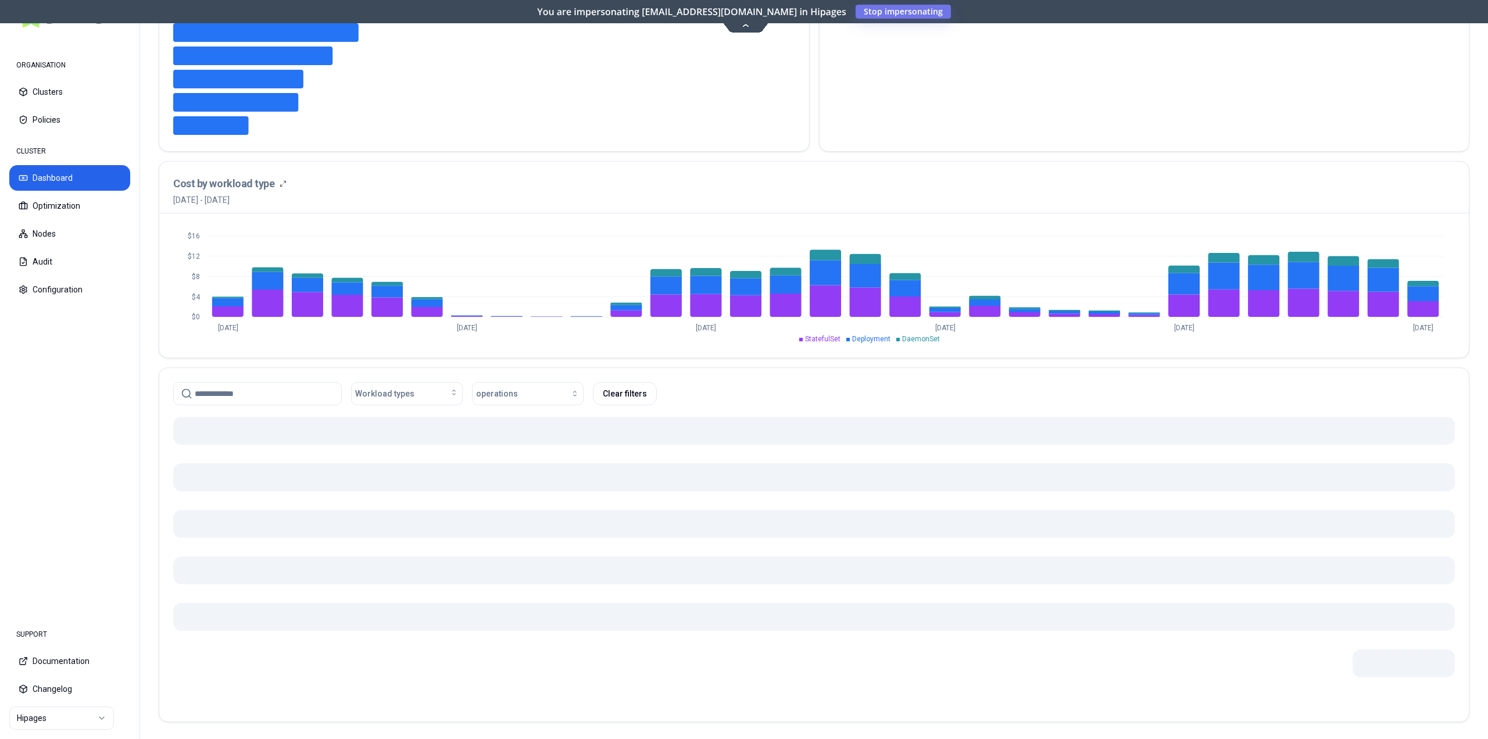
scroll to position [281, 0]
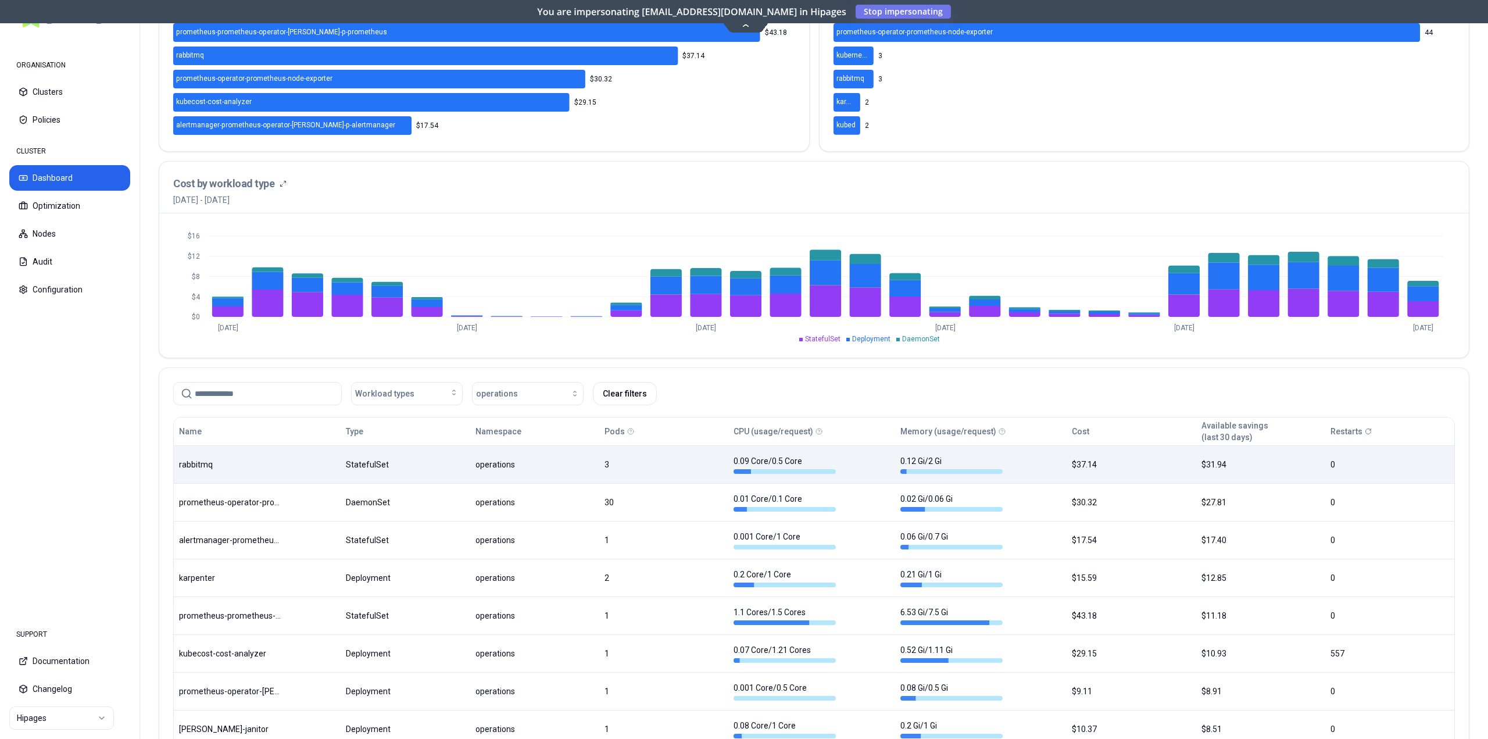
click at [681, 474] on body "ORGANISATION Clusters Policies CLUSTER Dashboard Optimization Nodes Audit Confi…" at bounding box center [744, 369] width 1488 height 739
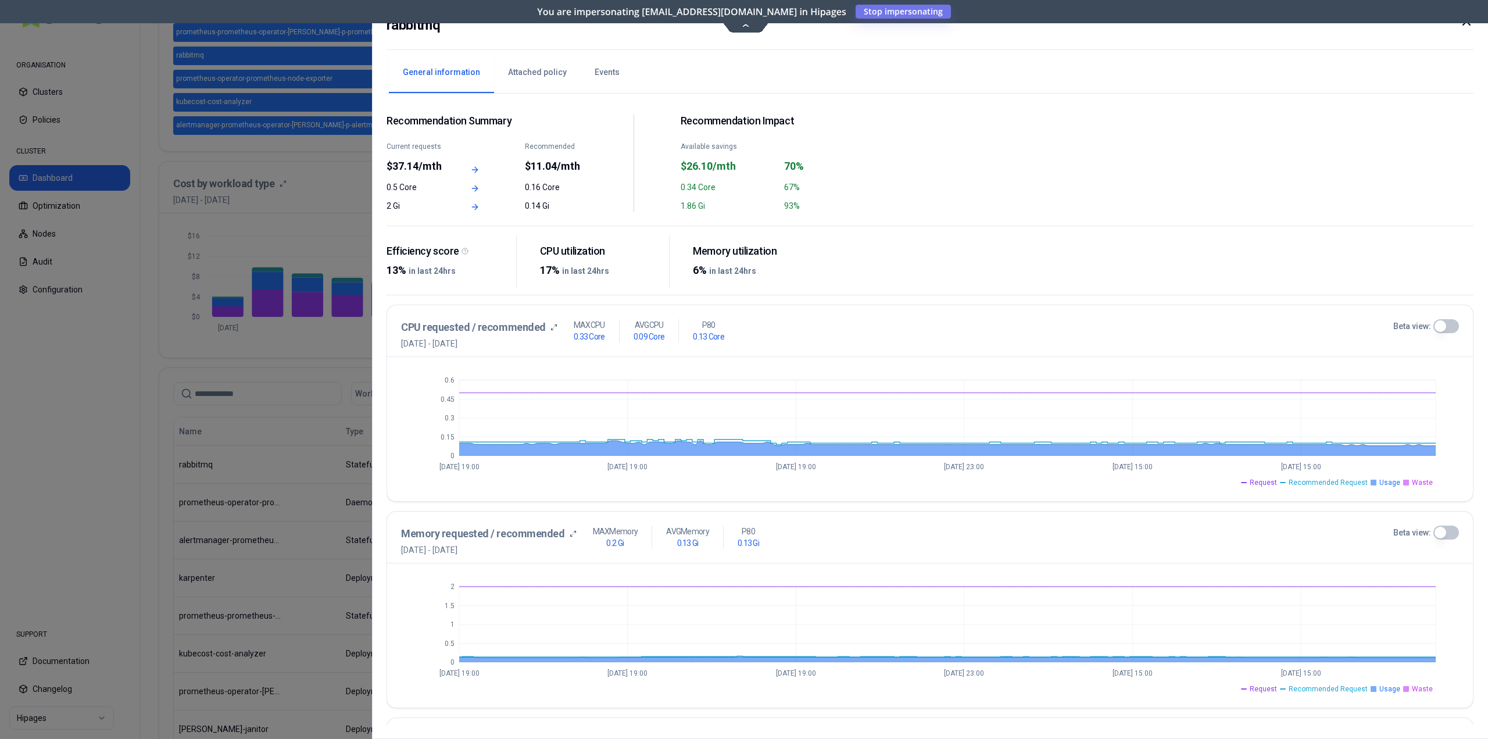
click at [1265, 483] on span "Request" at bounding box center [1263, 482] width 27 height 9
click at [1328, 483] on span "Recommended Request" at bounding box center [1328, 482] width 79 height 9
click at [1427, 487] on div "0 0.15 0.3 0.45 0.6 [DATE] 19:00 [DATE] 19:00 [DATE] 19:00 [DATE] 23:00 [DATE] …" at bounding box center [930, 429] width 1086 height 144
click at [1426, 485] on span "Waste" at bounding box center [1422, 482] width 21 height 9
click at [286, 373] on div at bounding box center [744, 369] width 1488 height 739
